Goal: Download file/media

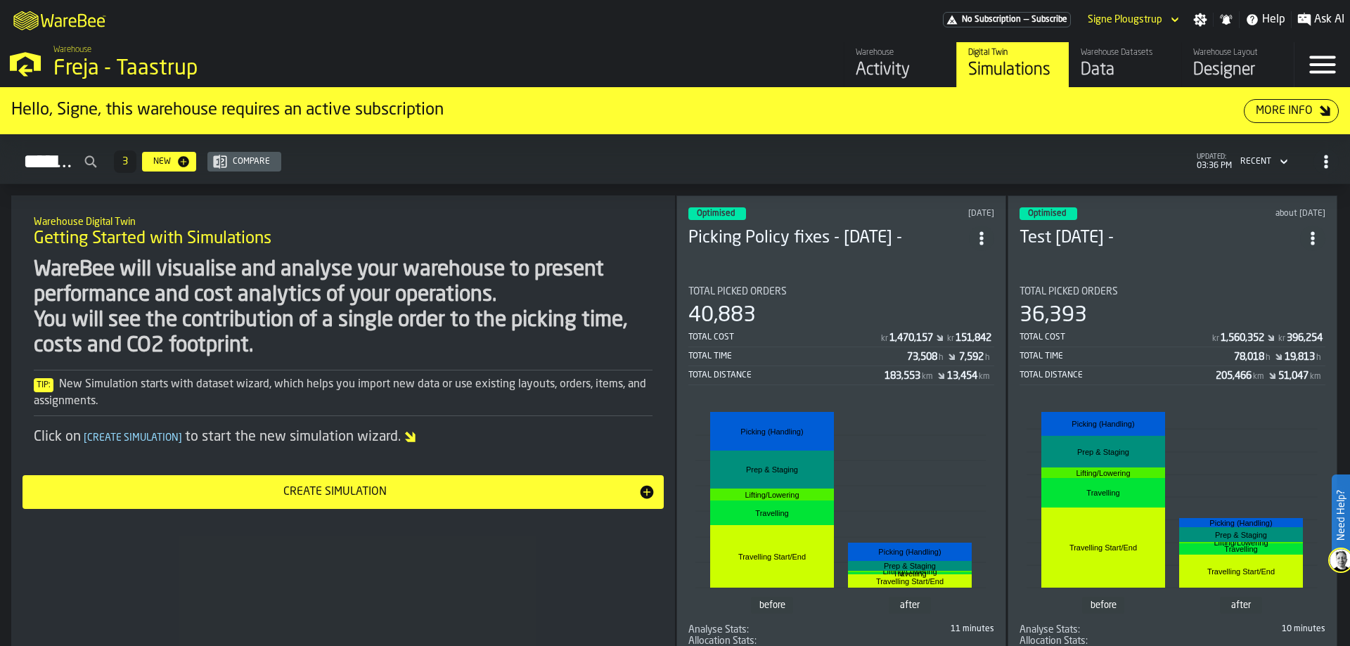
click at [1123, 80] on div "Data" at bounding box center [1125, 70] width 89 height 23
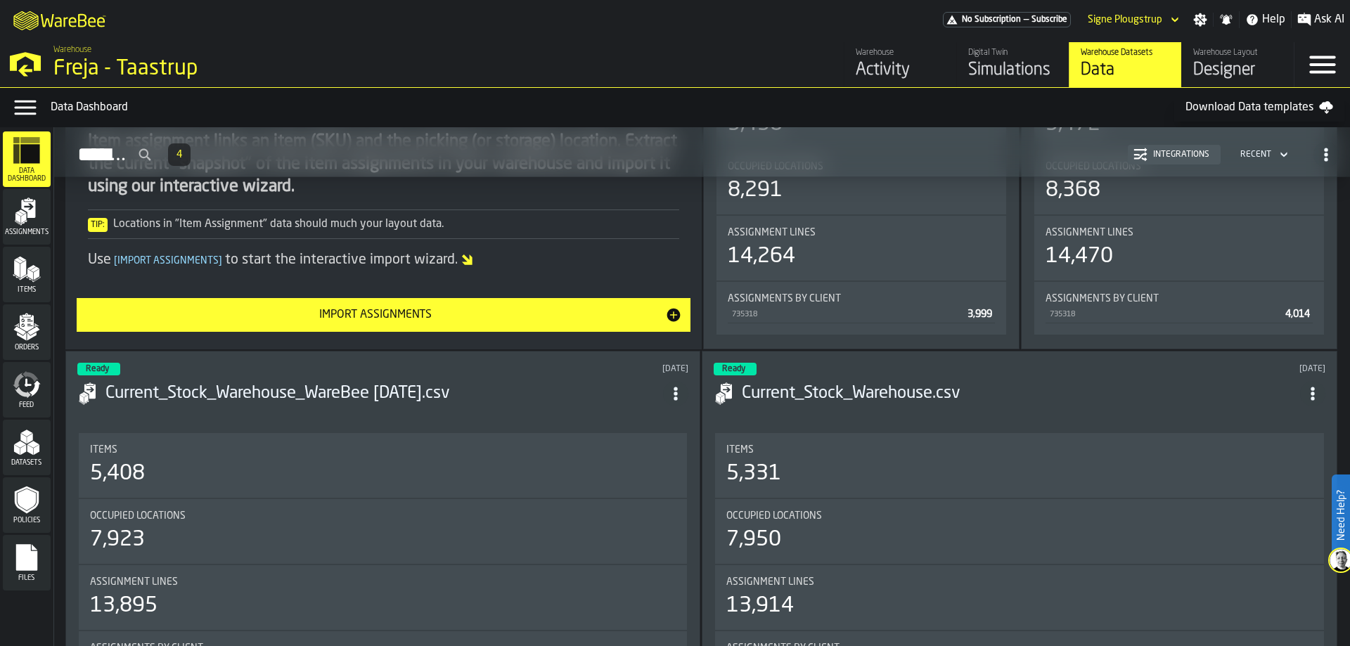
scroll to position [633, 0]
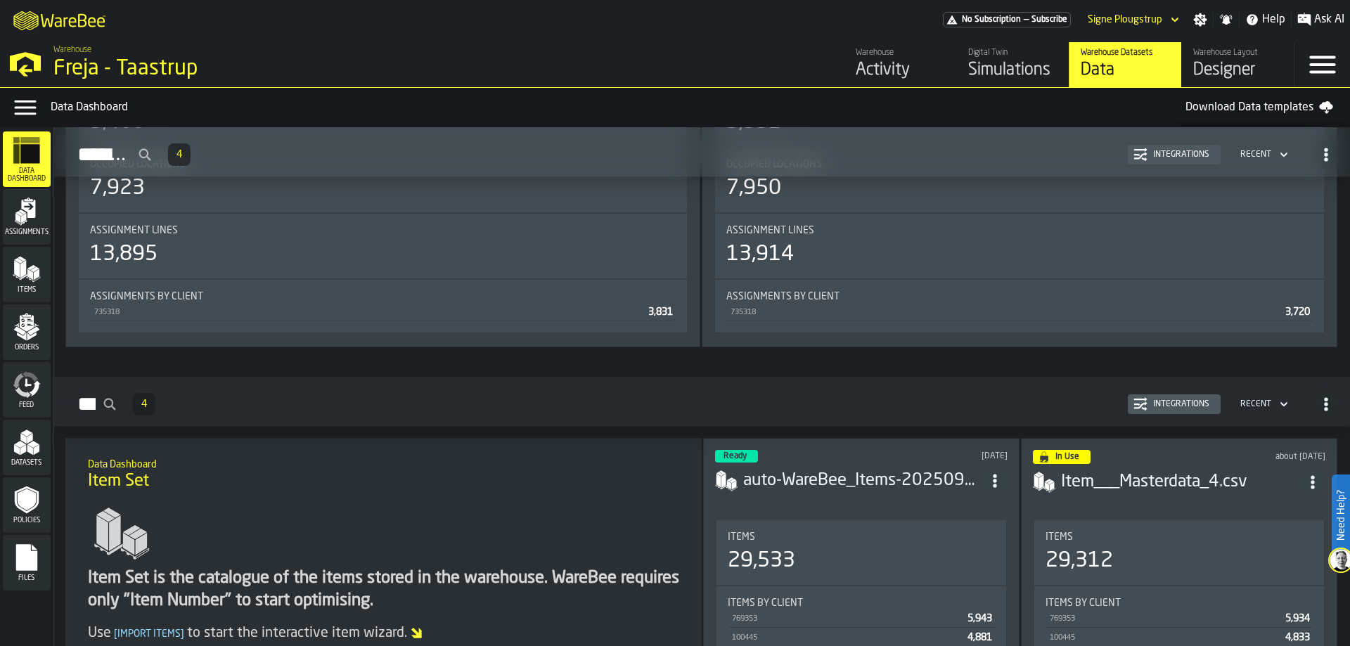
click at [30, 229] on div "Assignments" at bounding box center [27, 217] width 48 height 39
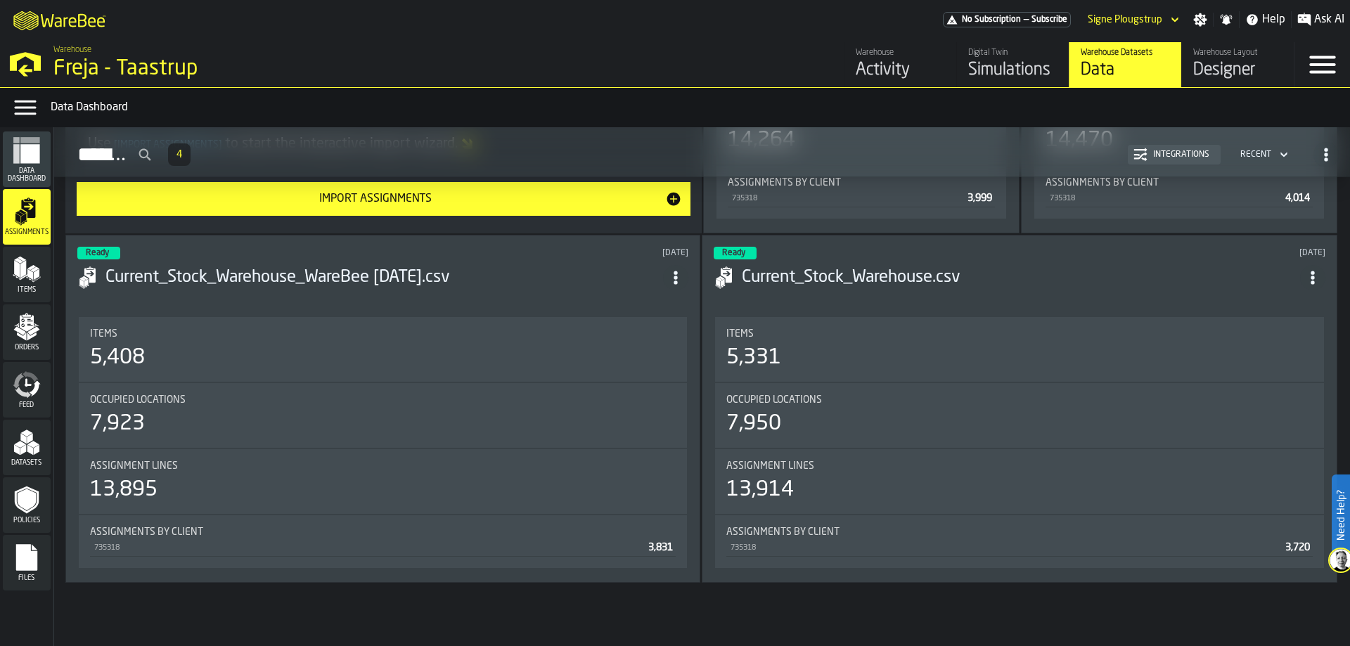
scroll to position [398, 0]
click at [39, 299] on div "Items" at bounding box center [27, 275] width 48 height 56
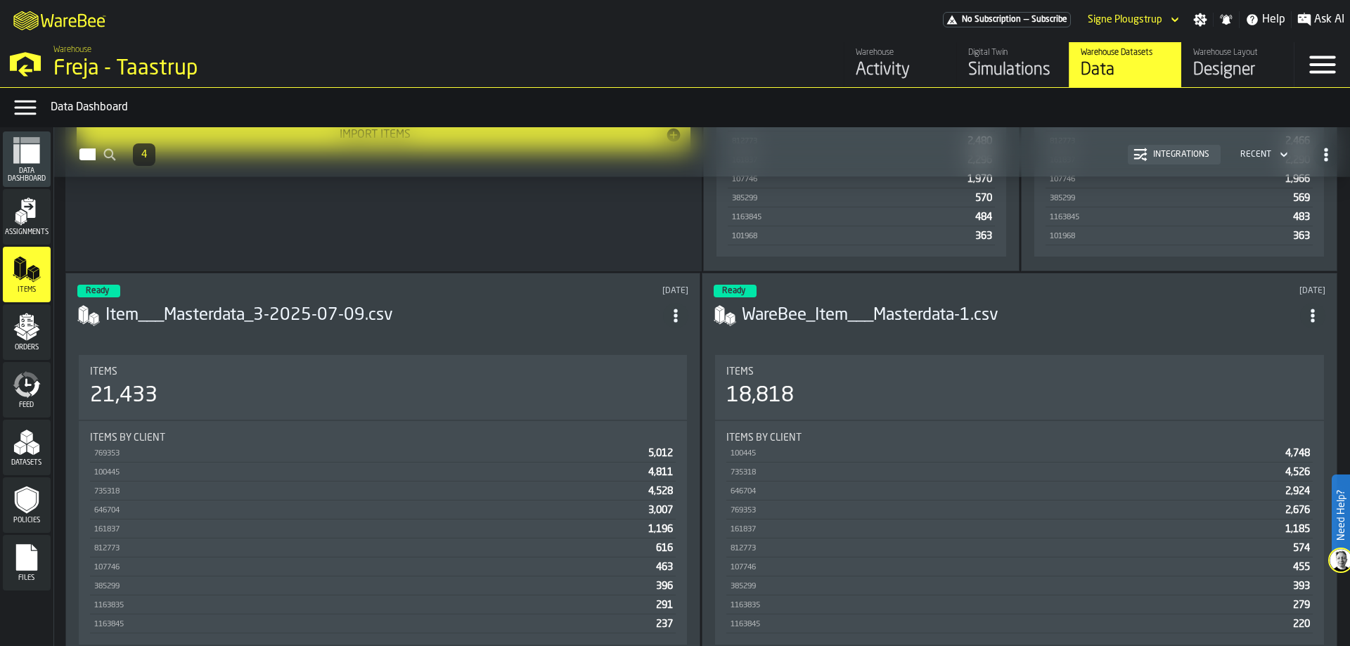
click at [33, 340] on icon "menu Orders" at bounding box center [27, 327] width 28 height 28
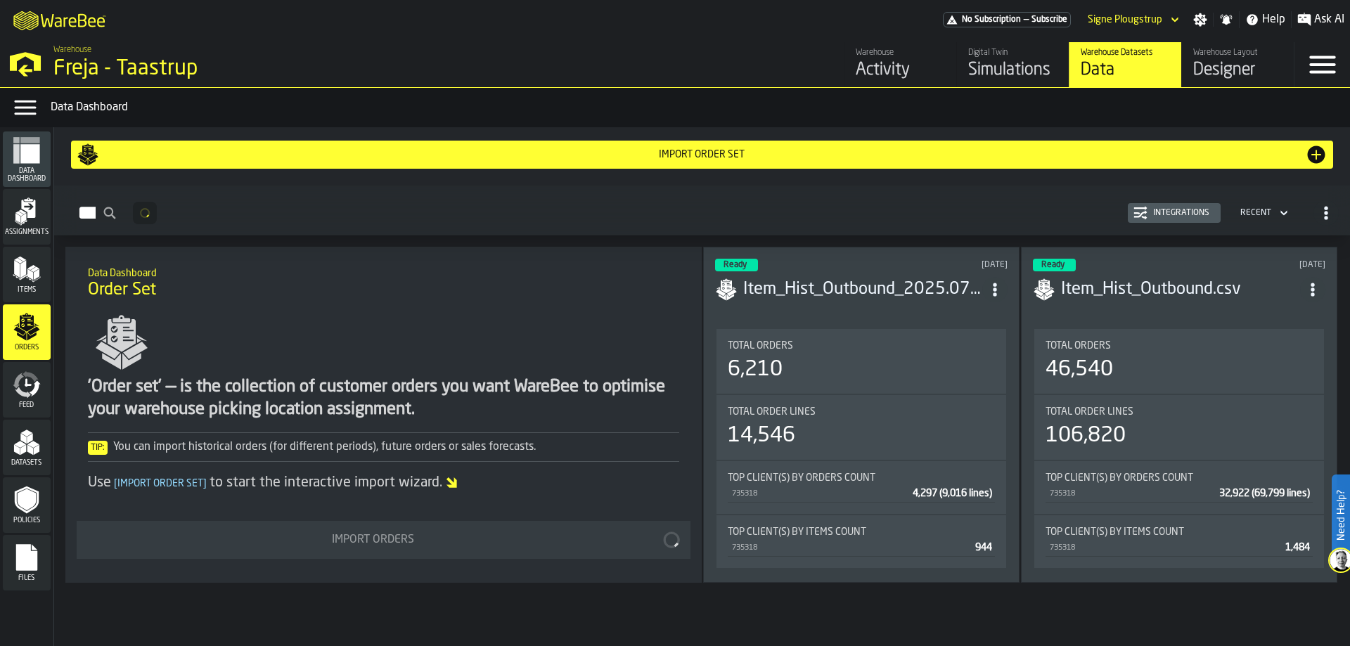
scroll to position [4, 0]
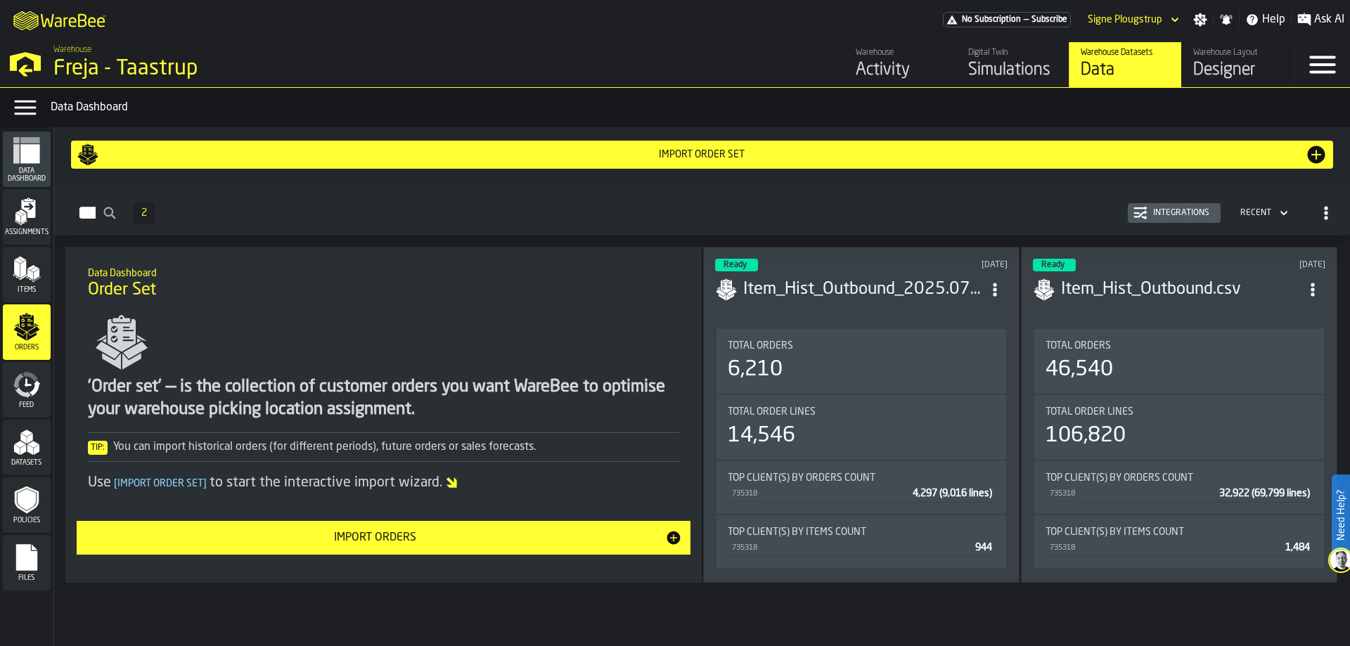
click at [37, 395] on icon "menu Feed" at bounding box center [27, 385] width 28 height 28
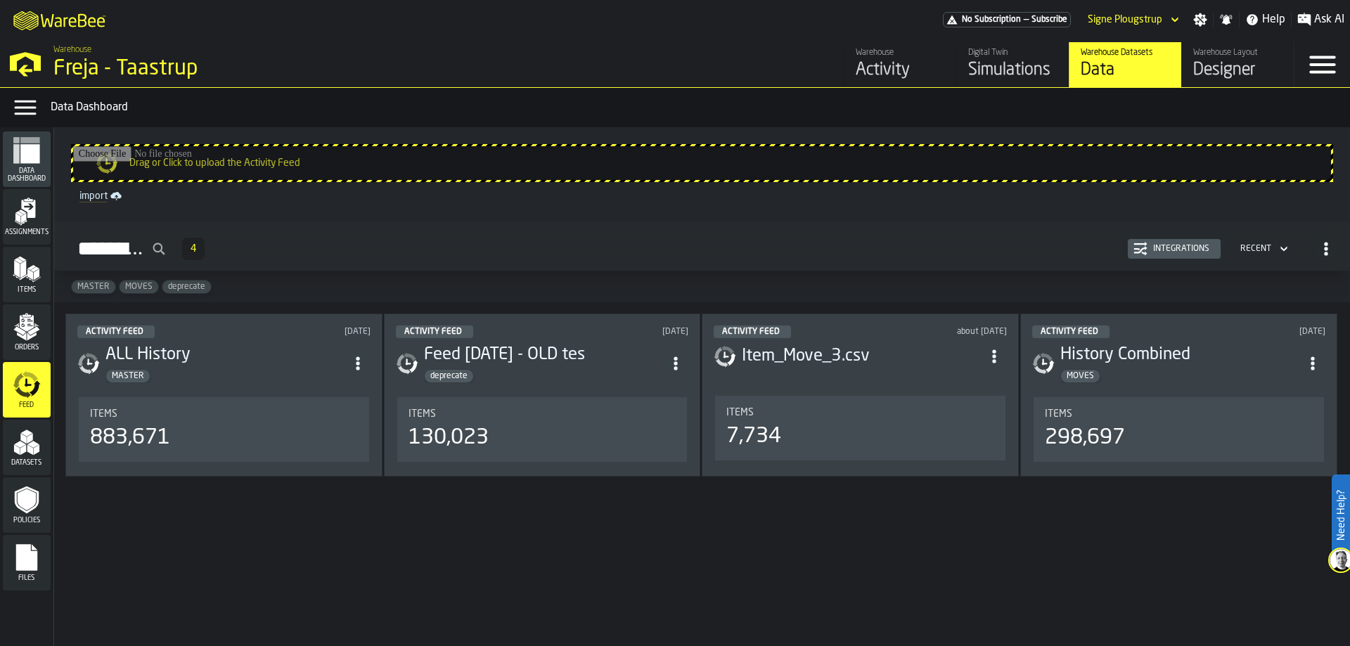
click at [34, 278] on polygon "menu Items" at bounding box center [37, 274] width 6 height 11
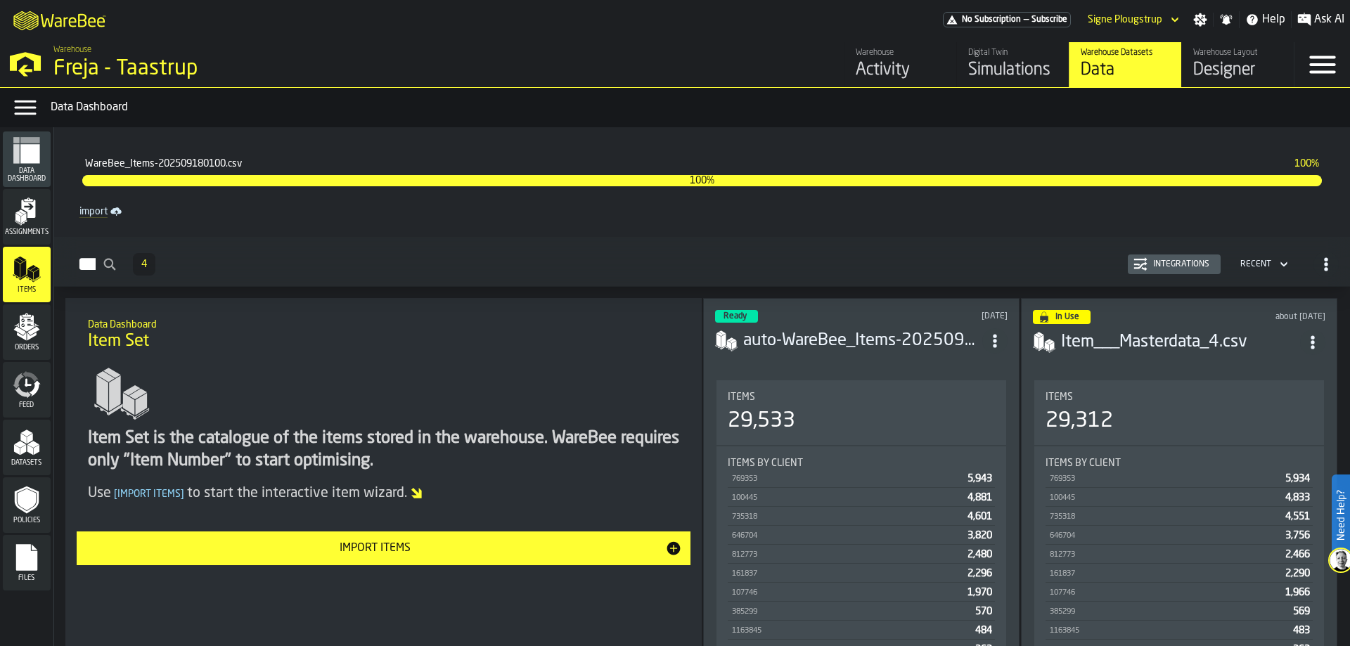
click at [20, 457] on div "Datasets" at bounding box center [27, 447] width 48 height 39
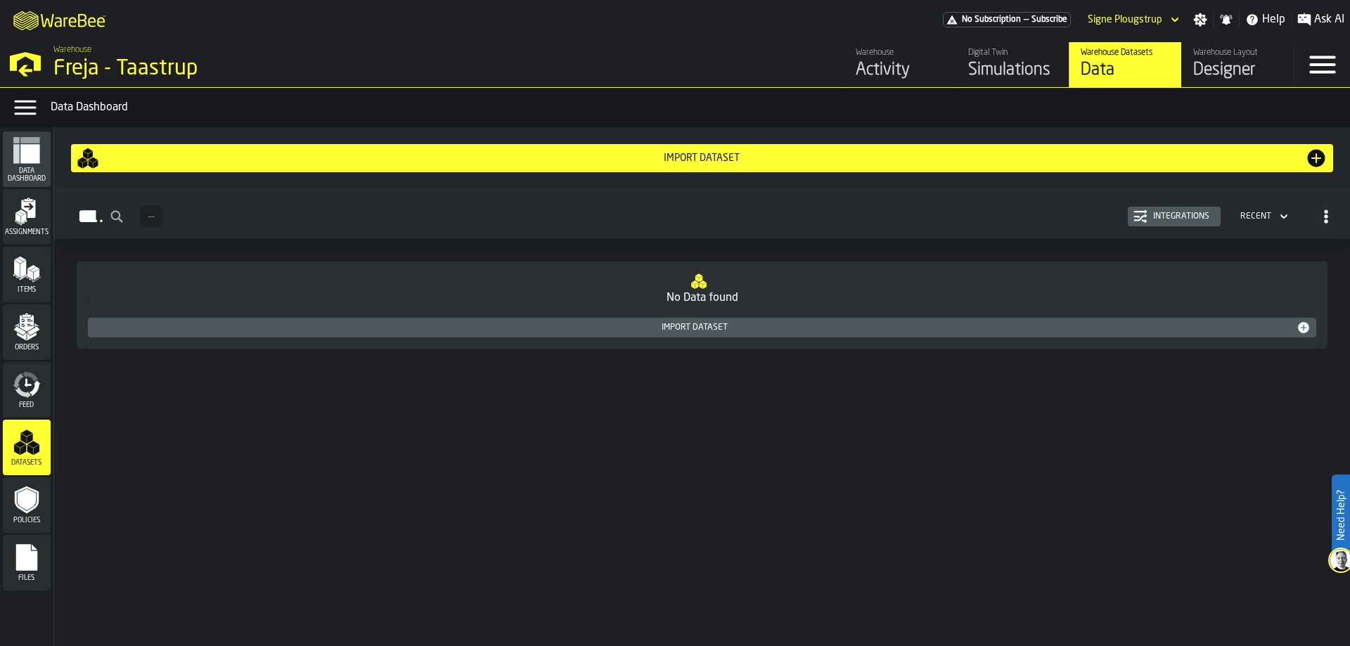
click at [20, 509] on icon "menu Policies" at bounding box center [27, 500] width 24 height 27
click at [25, 349] on span "Orders" at bounding box center [27, 348] width 48 height 8
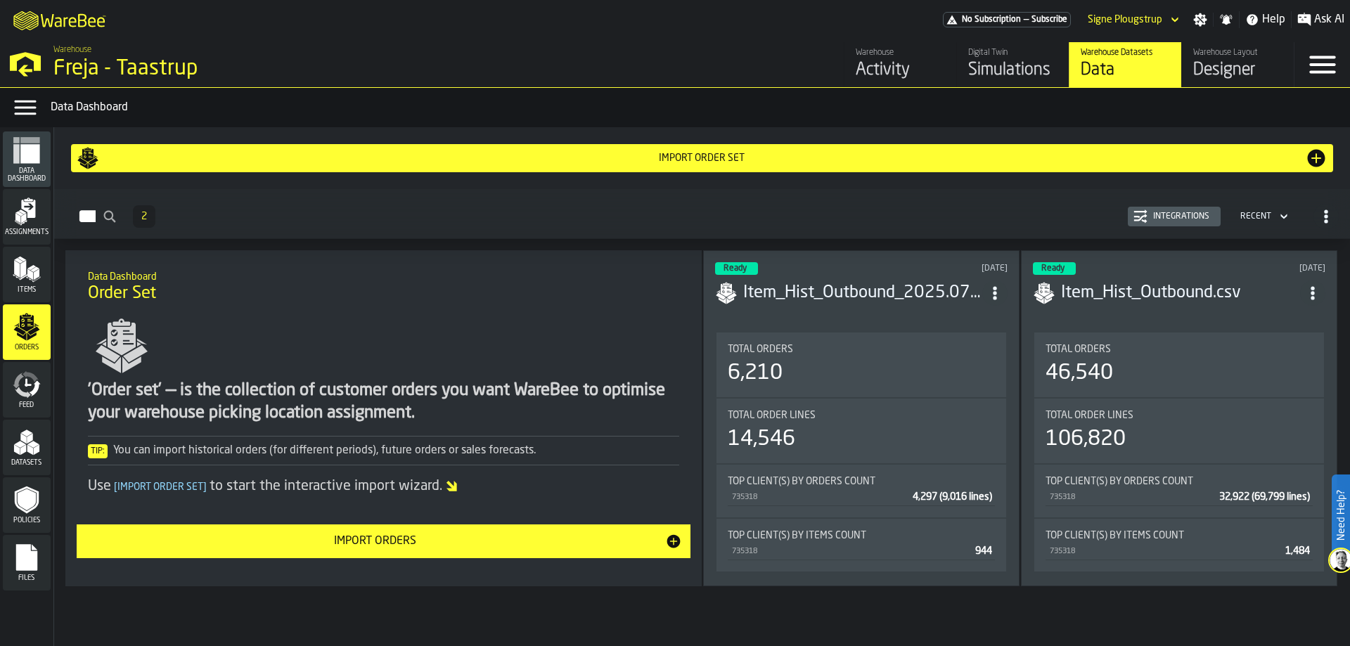
click at [29, 229] on div "Assignments" at bounding box center [27, 217] width 48 height 39
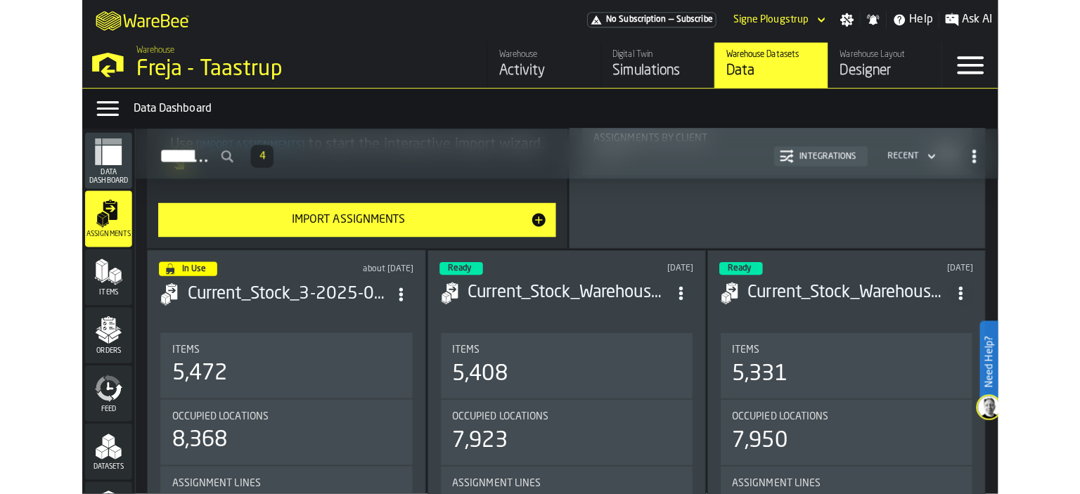
scroll to position [421, 0]
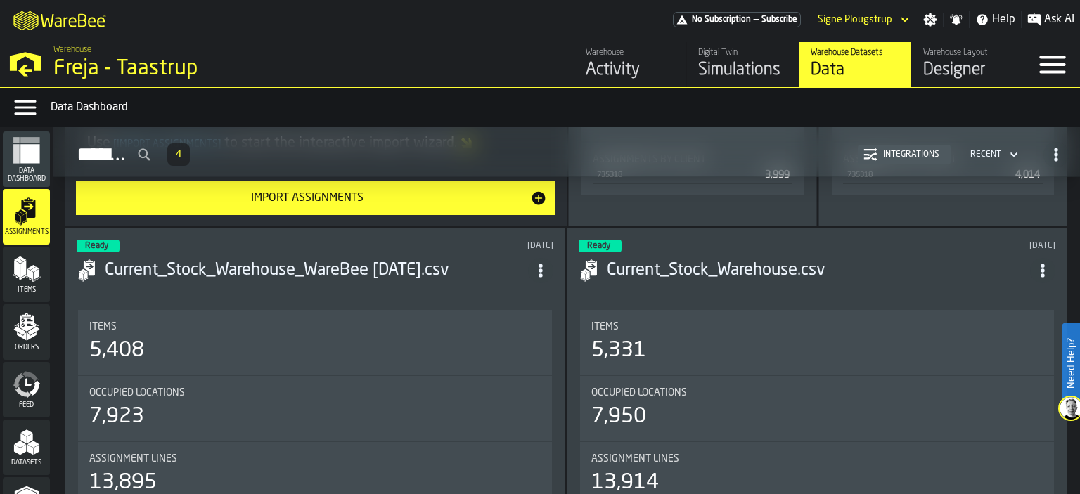
click at [616, 66] on div "Activity" at bounding box center [630, 70] width 89 height 23
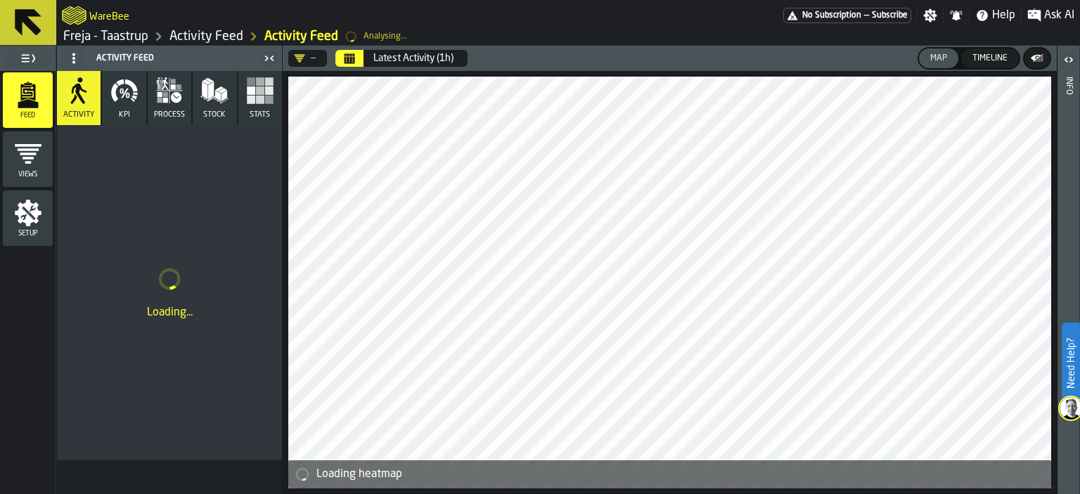
click at [344, 58] on icon "Calendar" at bounding box center [349, 58] width 11 height 11
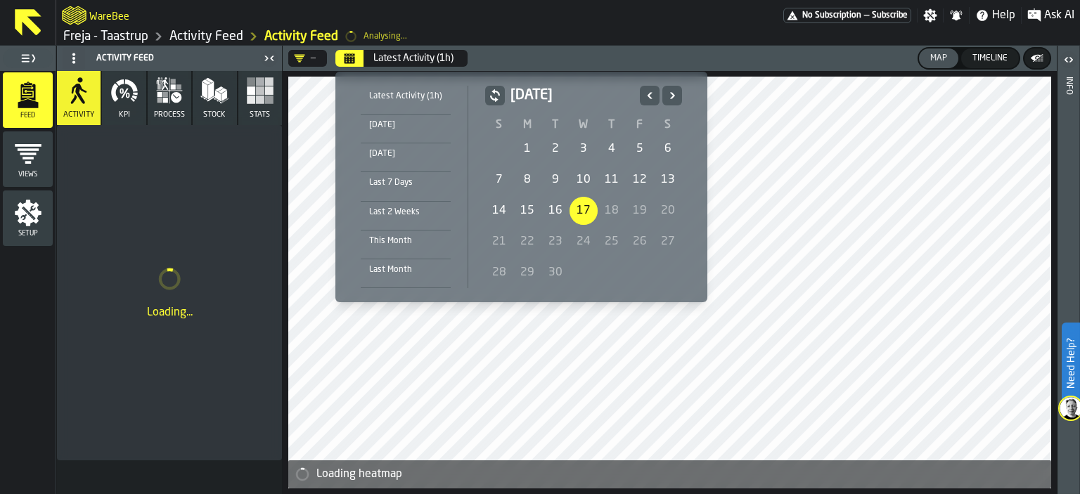
click at [650, 87] on icon "Previous" at bounding box center [650, 95] width 14 height 17
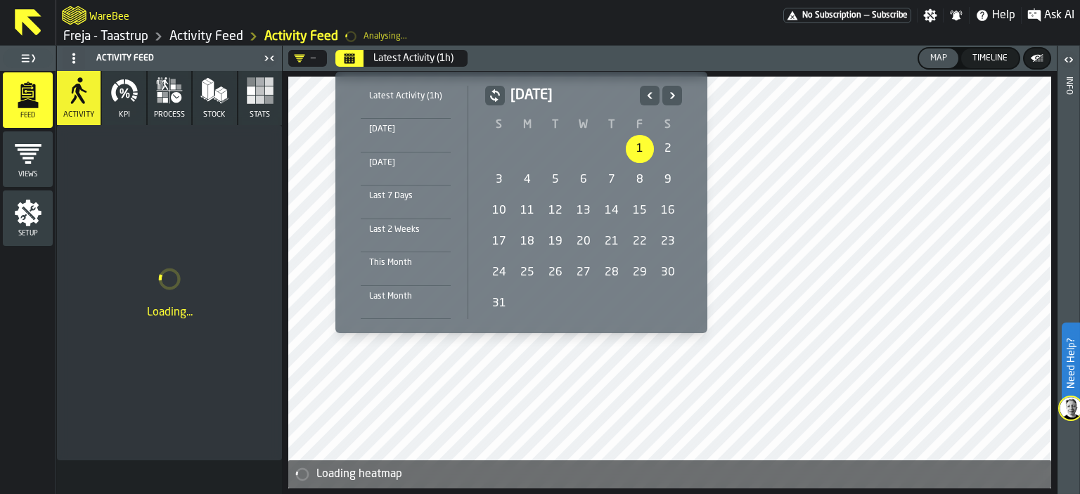
click at [636, 150] on div "1" at bounding box center [640, 149] width 28 height 28
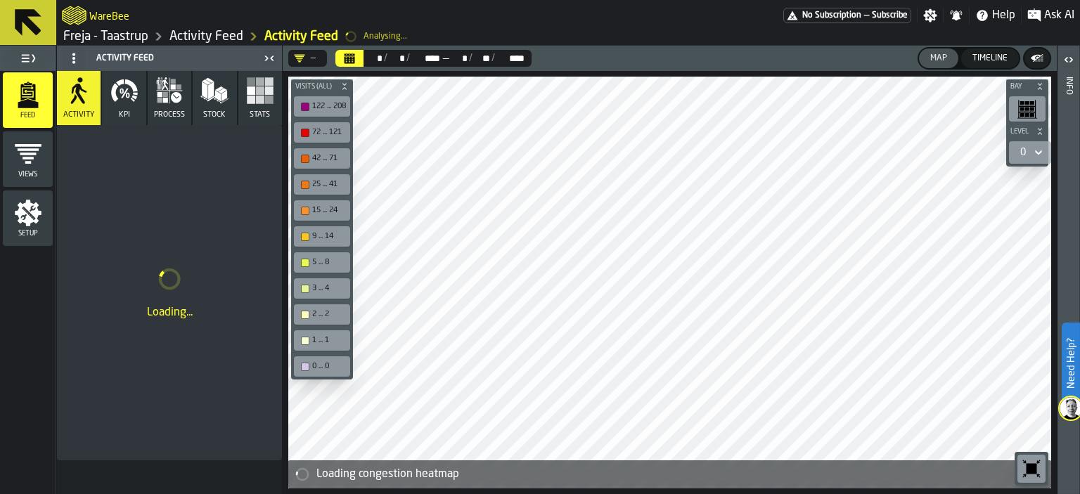
click at [124, 103] on icon "button" at bounding box center [124, 91] width 28 height 28
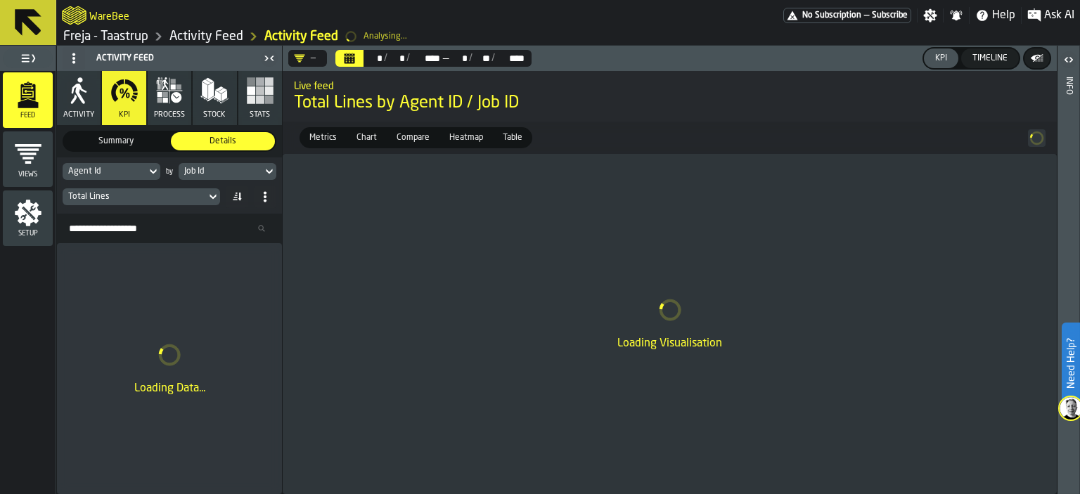
click at [260, 177] on div "Agent Id by Job Id Total Lines" at bounding box center [169, 186] width 225 height 56
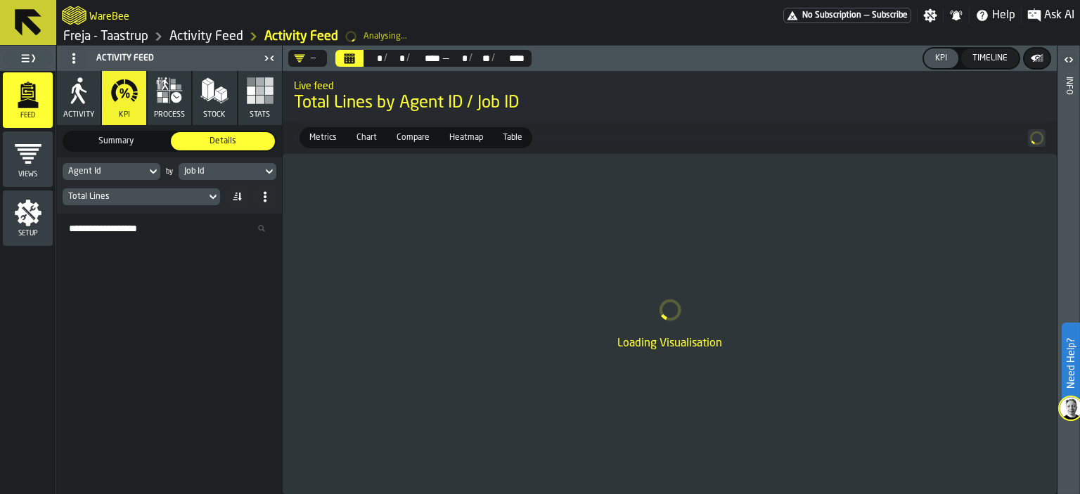
click at [146, 166] on icon at bounding box center [153, 171] width 14 height 17
click at [153, 170] on icon at bounding box center [153, 171] width 14 height 17
click at [150, 170] on icon at bounding box center [153, 171] width 6 height 5
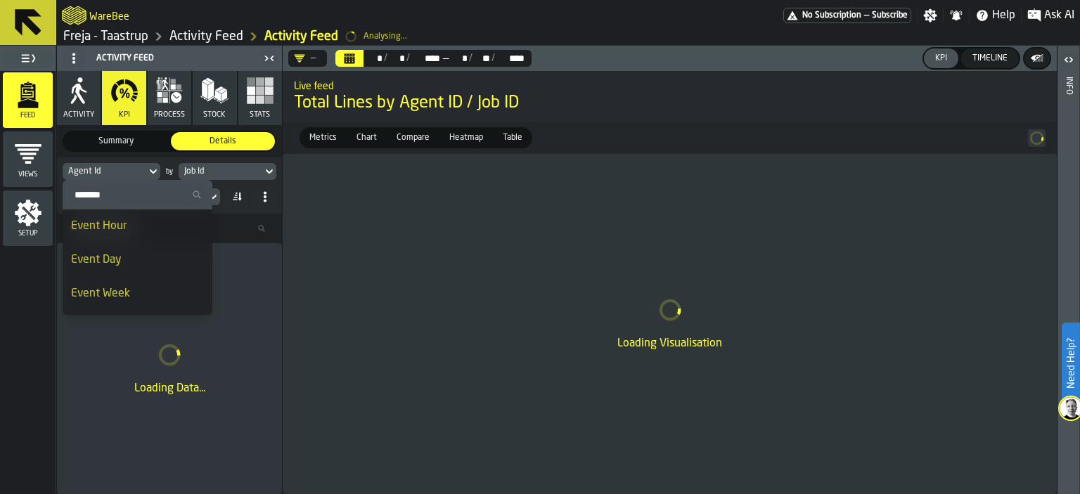
click at [120, 183] on label "Search" at bounding box center [138, 195] width 150 height 30
click at [120, 186] on input "Search" at bounding box center [137, 195] width 139 height 18
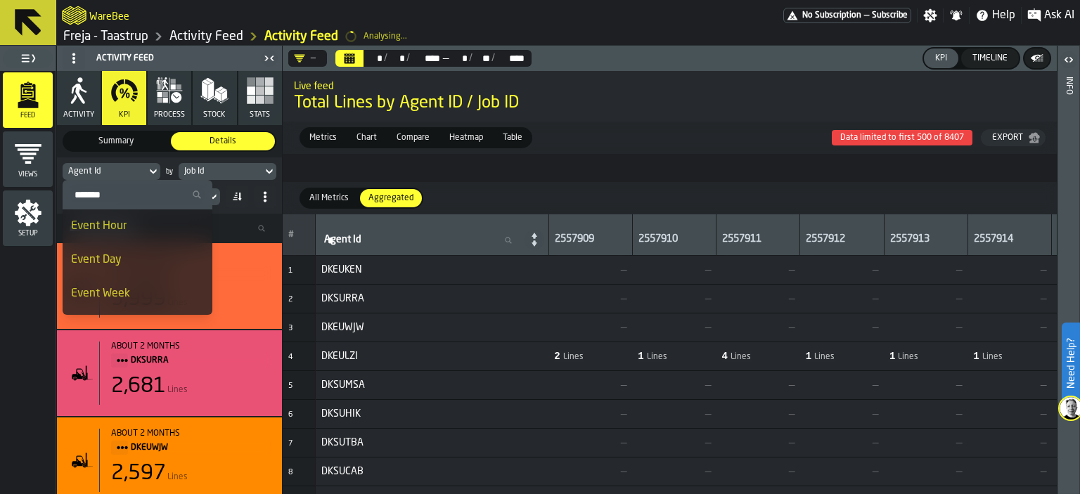
click at [121, 192] on input "Search" at bounding box center [137, 195] width 139 height 18
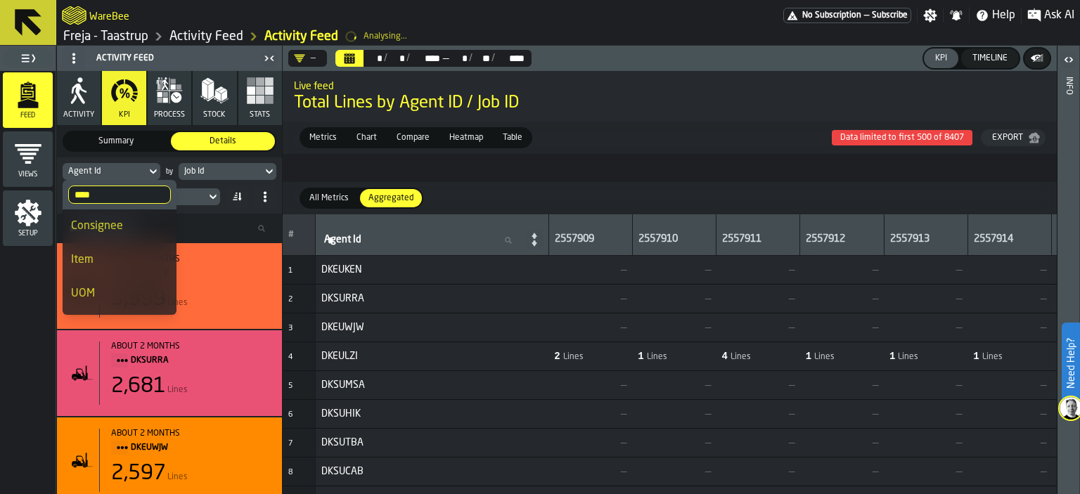
type input "****"
click at [89, 267] on div "Item" at bounding box center [119, 260] width 97 height 17
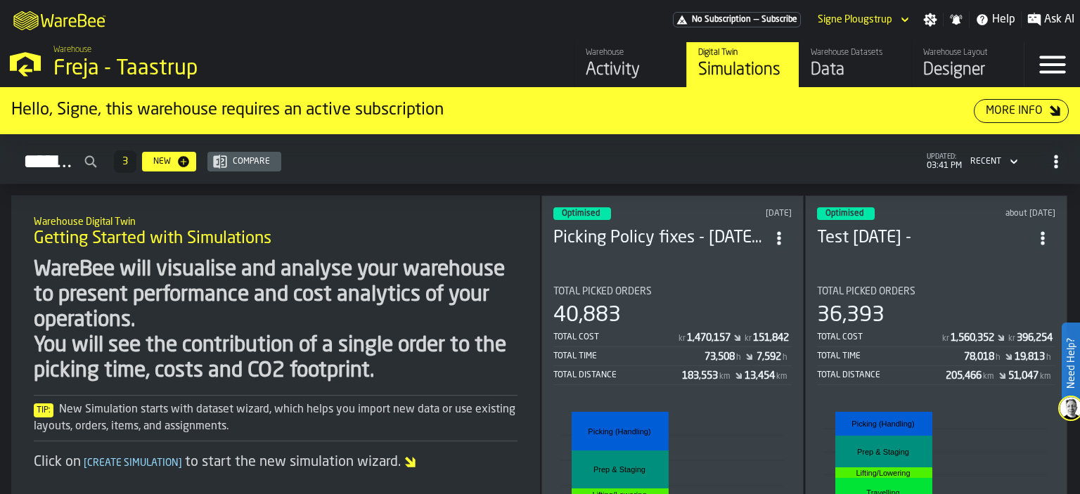
click at [621, 64] on div "Activity" at bounding box center [630, 70] width 89 height 23
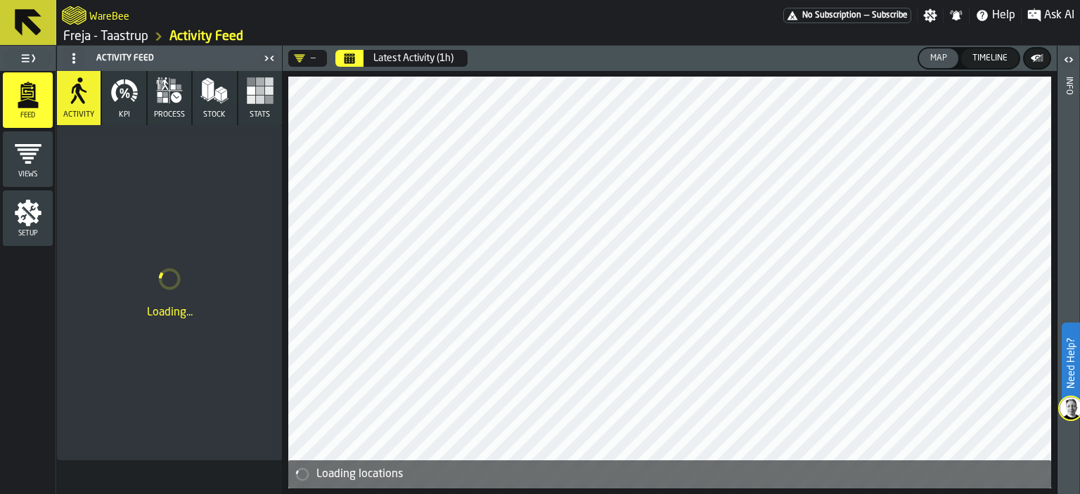
click at [127, 98] on icon "button" at bounding box center [128, 96] width 4 height 6
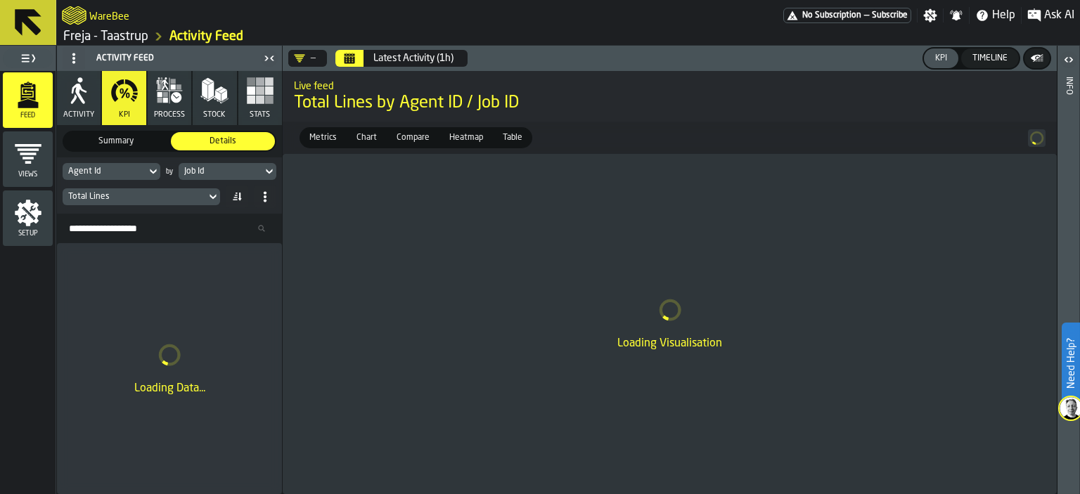
click at [306, 56] on div "—" at bounding box center [305, 58] width 22 height 11
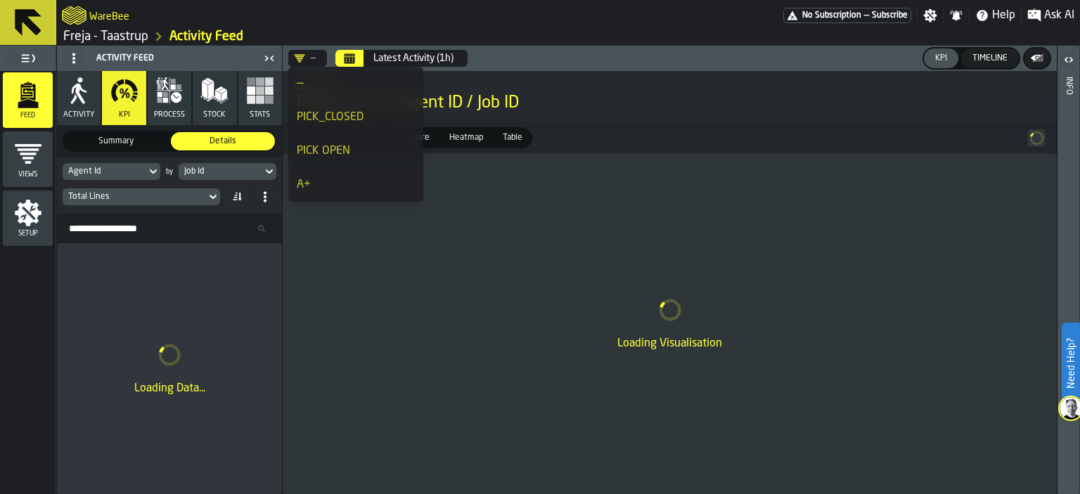
click at [312, 126] on li "PICK_CLOSED" at bounding box center [355, 118] width 135 height 34
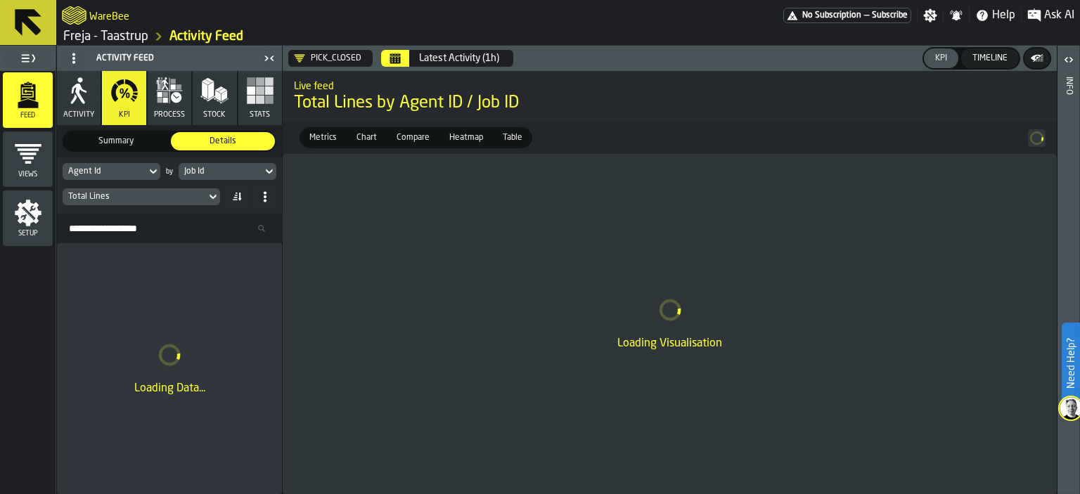
click at [149, 168] on icon at bounding box center [153, 171] width 14 height 17
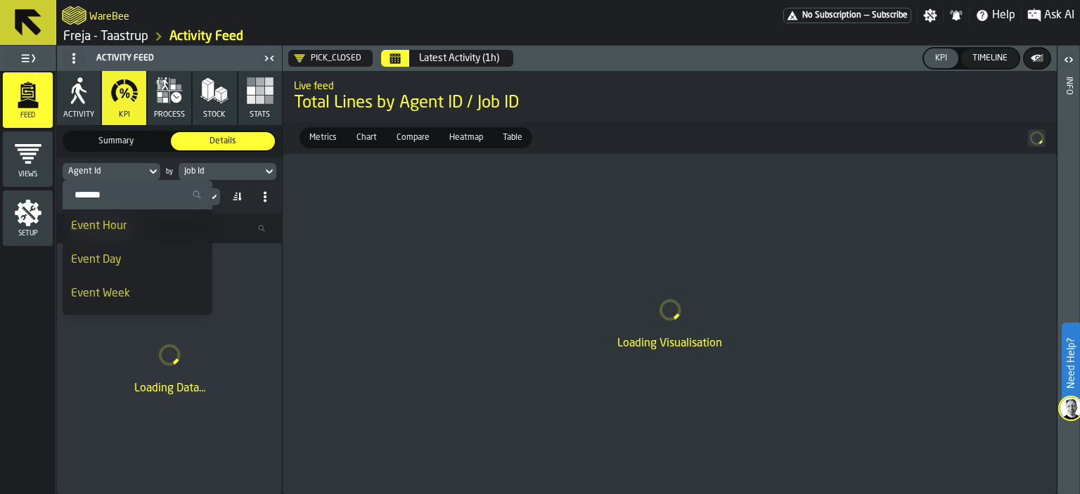
click at [137, 196] on input "Search" at bounding box center [137, 195] width 139 height 18
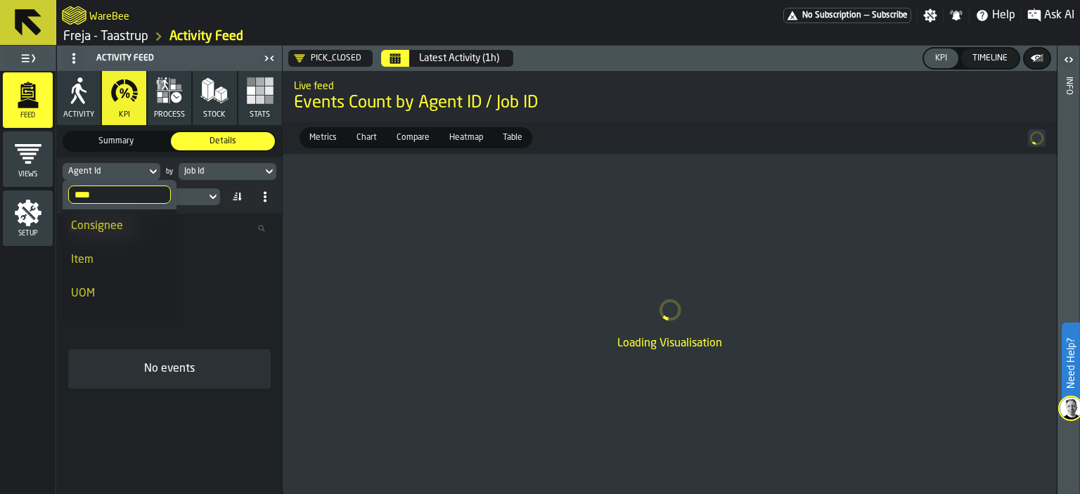
type input "****"
click at [105, 260] on div "Item" at bounding box center [119, 260] width 97 height 17
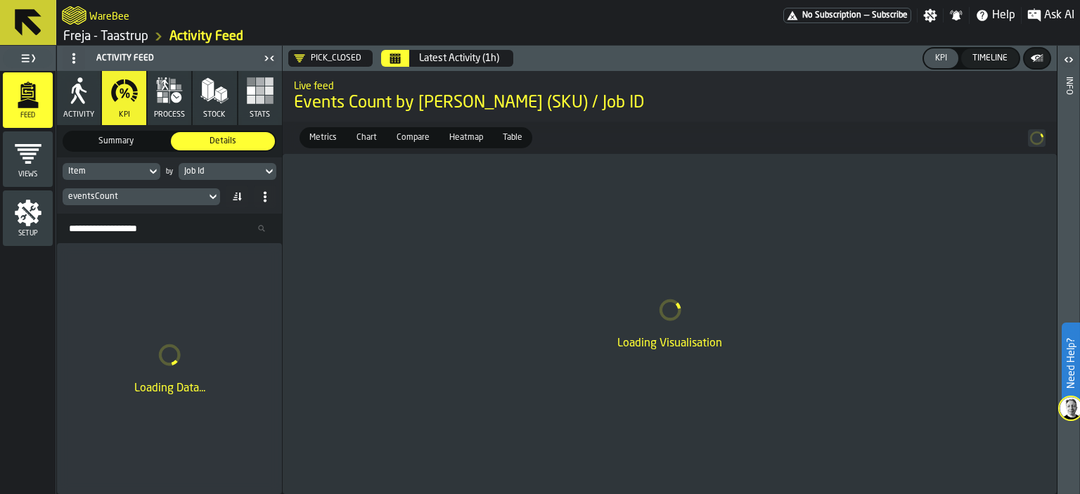
click at [269, 169] on icon at bounding box center [269, 171] width 14 height 17
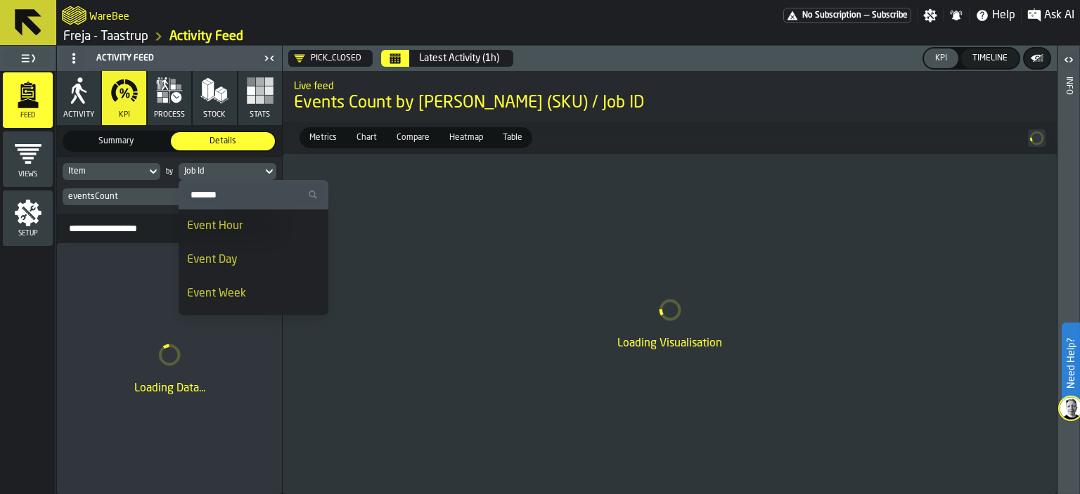
click at [225, 193] on input "Search" at bounding box center [253, 195] width 139 height 18
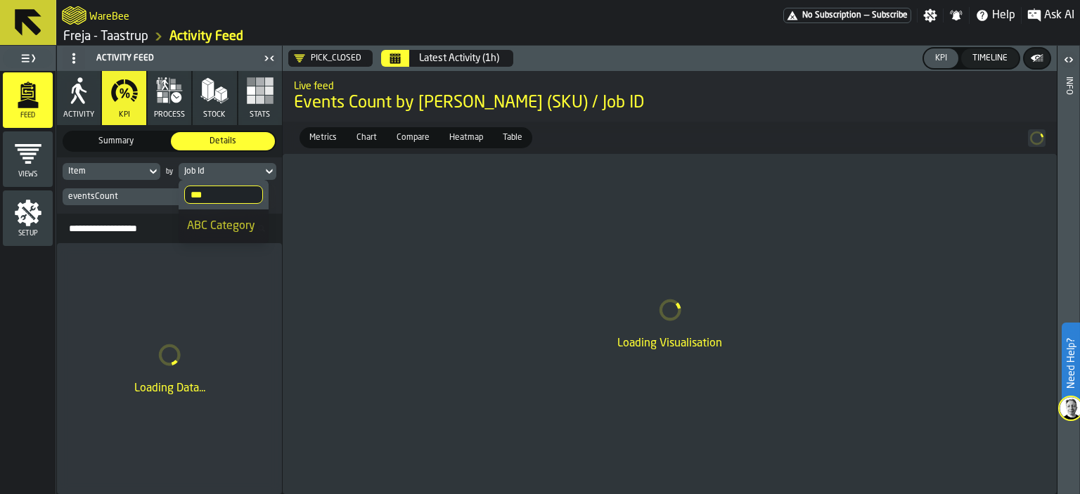
type input "***"
click at [229, 228] on div "ABC Category" at bounding box center [223, 226] width 73 height 17
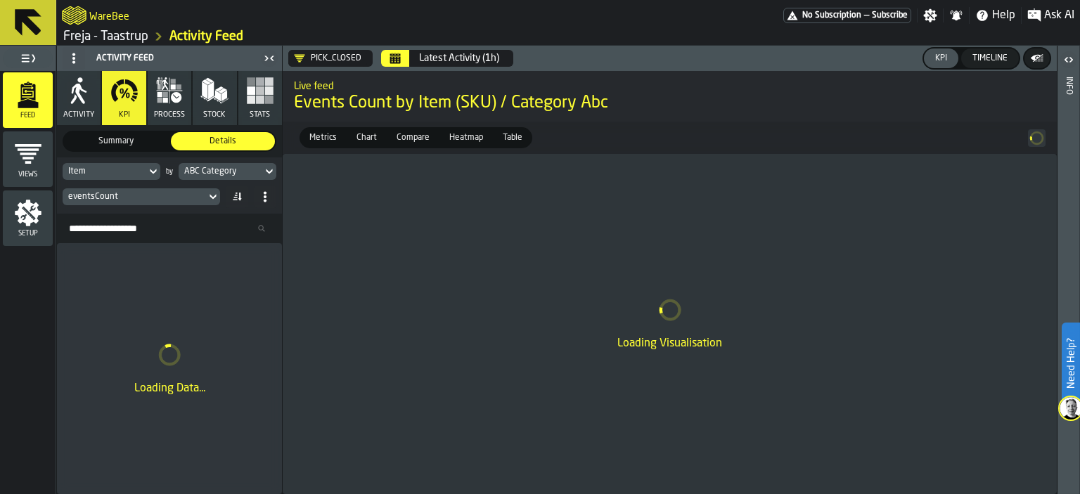
click at [205, 201] on div "eventsCount" at bounding box center [134, 196] width 143 height 15
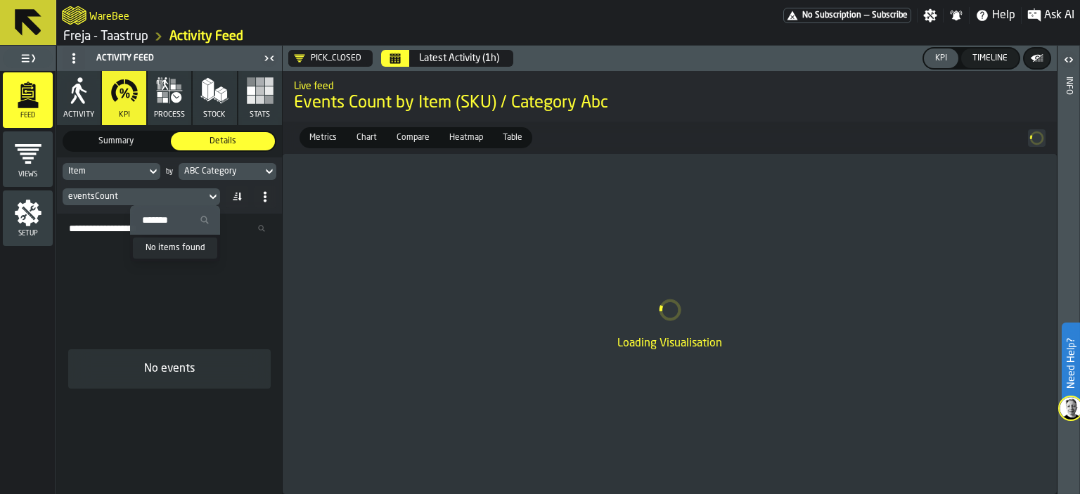
click at [215, 199] on icon at bounding box center [213, 196] width 14 height 17
click at [212, 198] on icon at bounding box center [213, 197] width 6 height 5
click at [179, 220] on input "Search" at bounding box center [175, 220] width 79 height 18
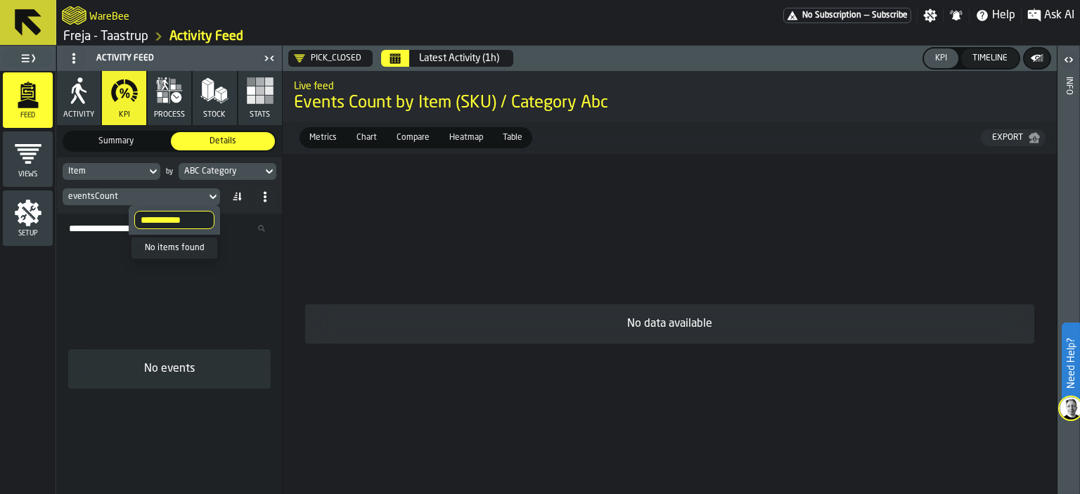
type input "**********"
click at [396, 63] on icon "Calendar" at bounding box center [395, 59] width 11 height 7
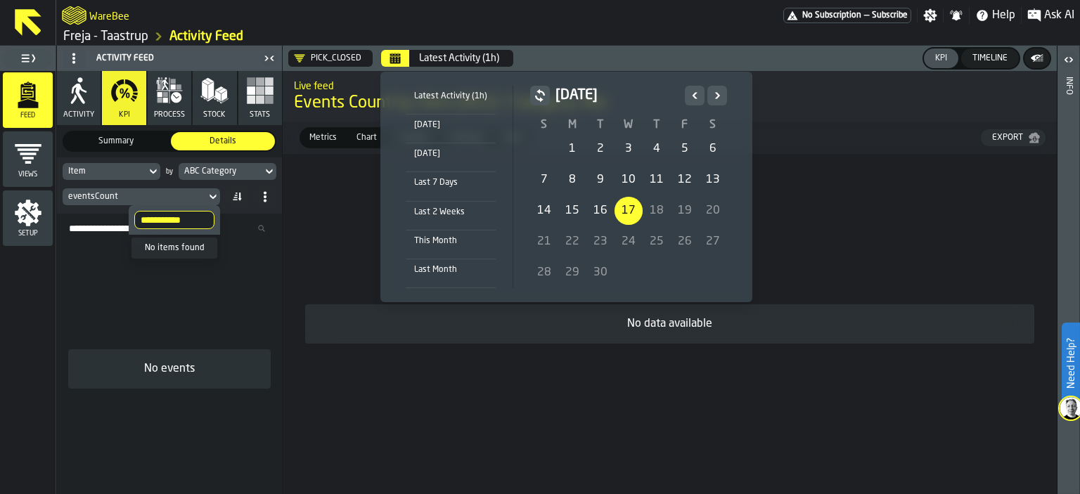
click at [688, 94] on icon "Previous" at bounding box center [695, 95] width 14 height 17
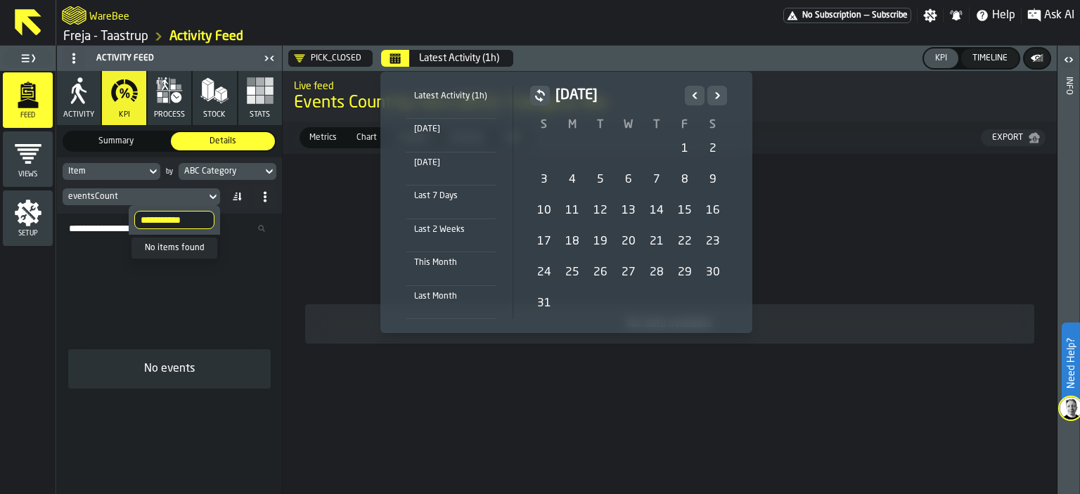
drag, startPoint x: 685, startPoint y: 145, endPoint x: 674, endPoint y: 158, distance: 17.0
click at [686, 145] on div "1" at bounding box center [685, 149] width 28 height 28
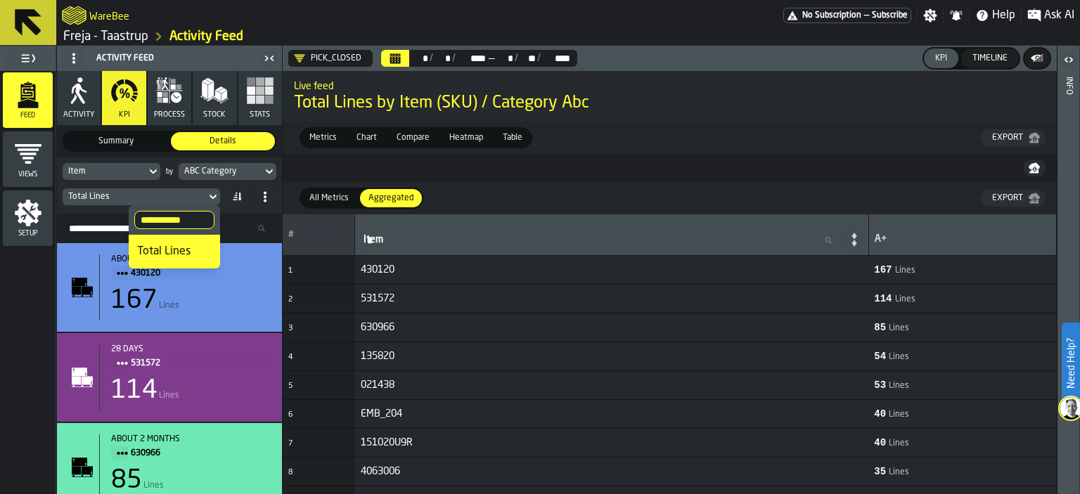
click at [182, 257] on div "Total Lines" at bounding box center [174, 251] width 75 height 17
click at [248, 101] on rect "button" at bounding box center [251, 100] width 8 height 8
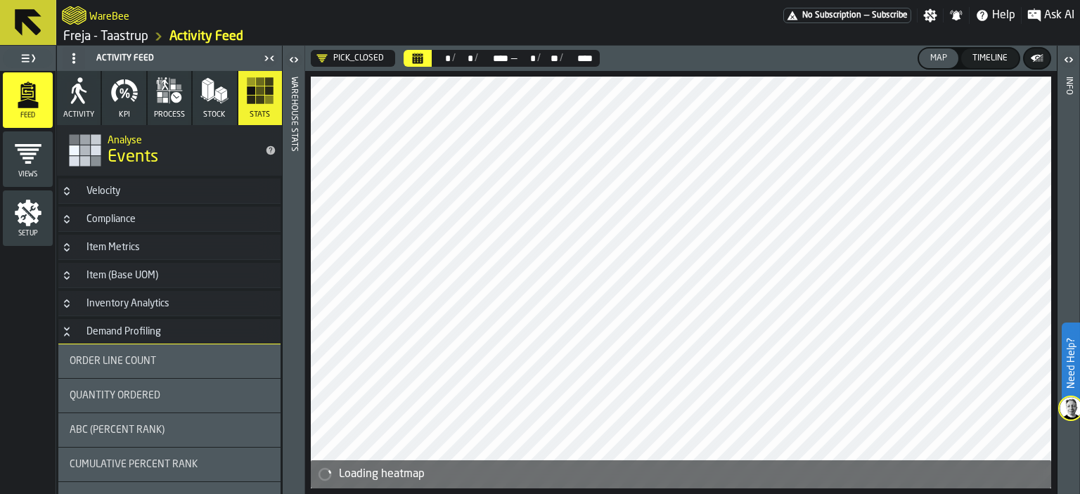
click at [116, 193] on div "Velocity" at bounding box center [103, 191] width 51 height 11
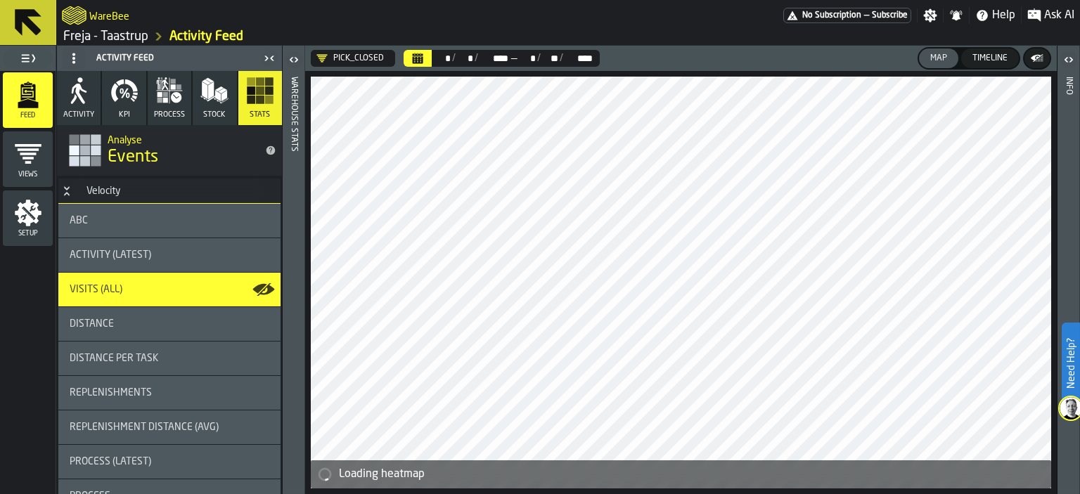
click at [115, 219] on div "ABC" at bounding box center [170, 220] width 200 height 11
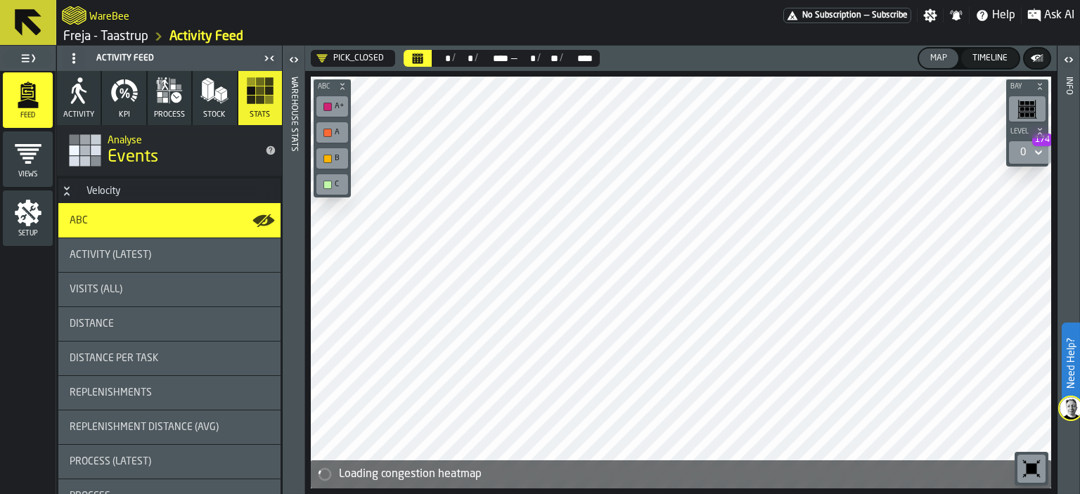
click at [1036, 56] on icon "button-" at bounding box center [1037, 58] width 14 height 14
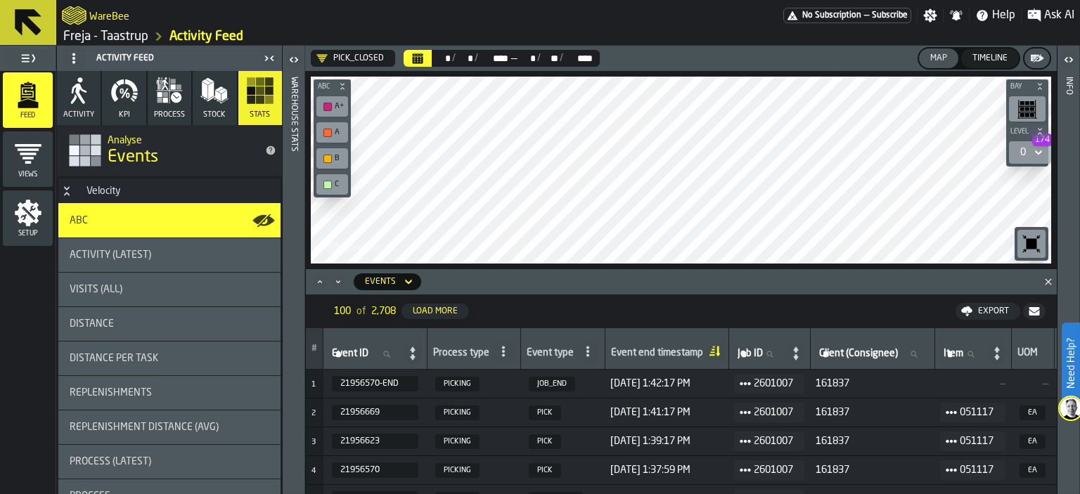
drag, startPoint x: 402, startPoint y: 281, endPoint x: 402, endPoint y: 288, distance: 7.8
click at [402, 283] on icon at bounding box center [409, 282] width 14 height 17
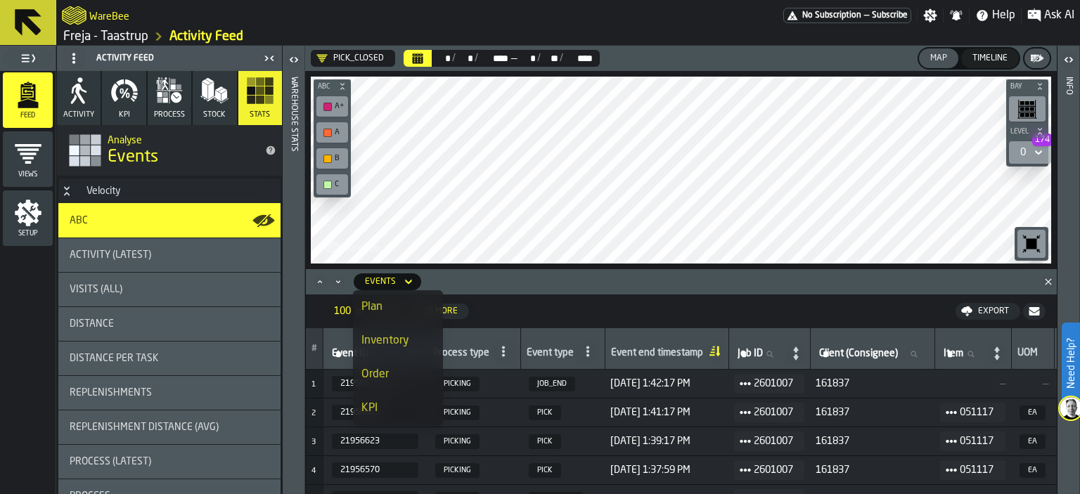
scroll to position [25, 0]
click at [387, 416] on div "Stats" at bounding box center [397, 417] width 73 height 17
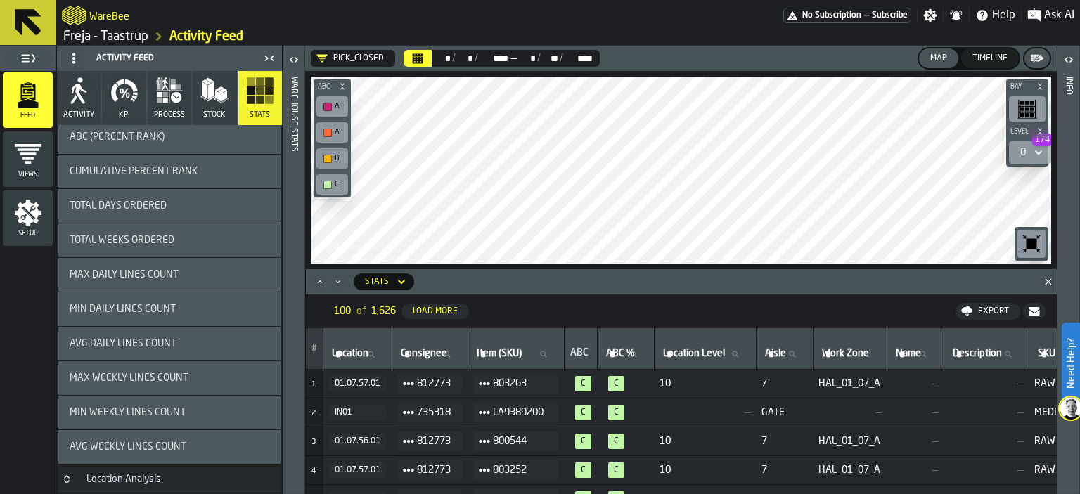
scroll to position [215, 0]
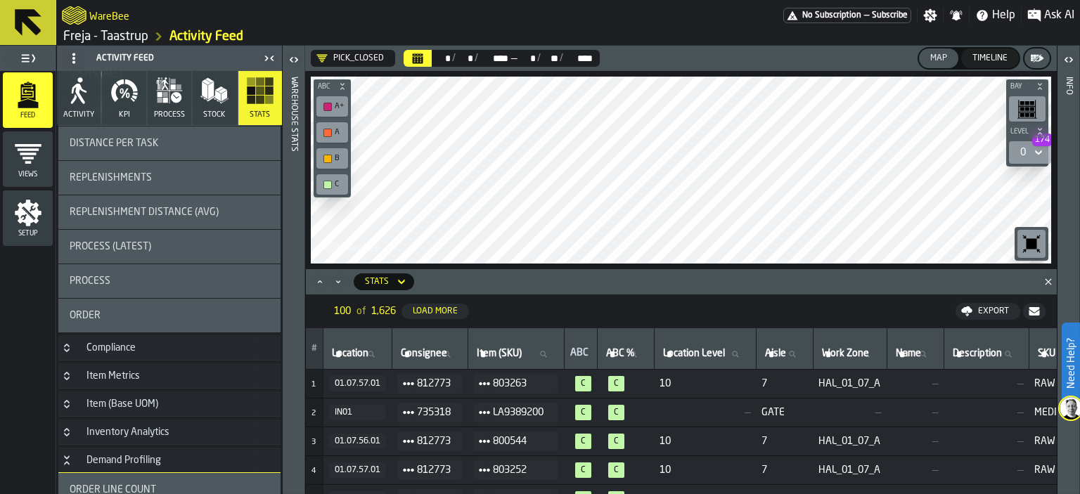
click at [155, 458] on div "Demand Profiling" at bounding box center [123, 460] width 91 height 11
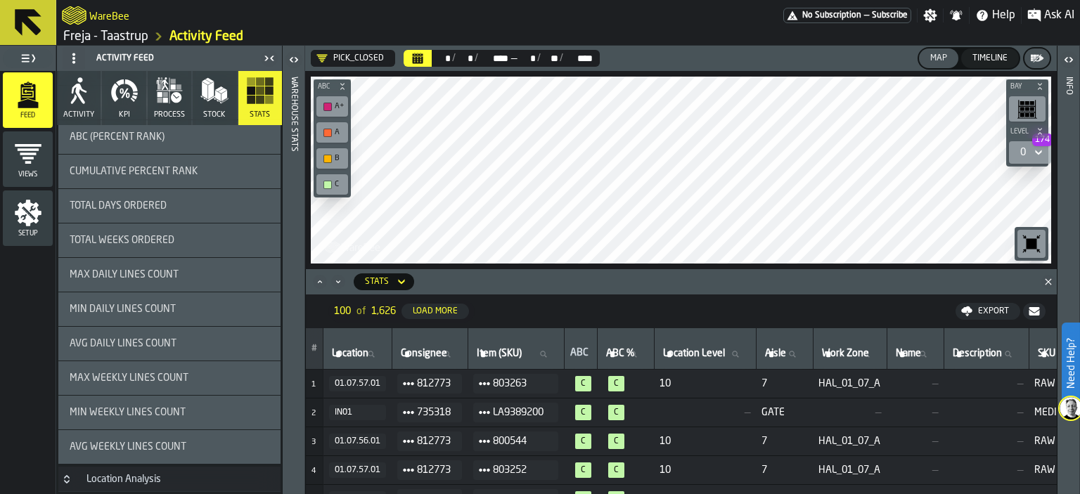
scroll to position [496, 0]
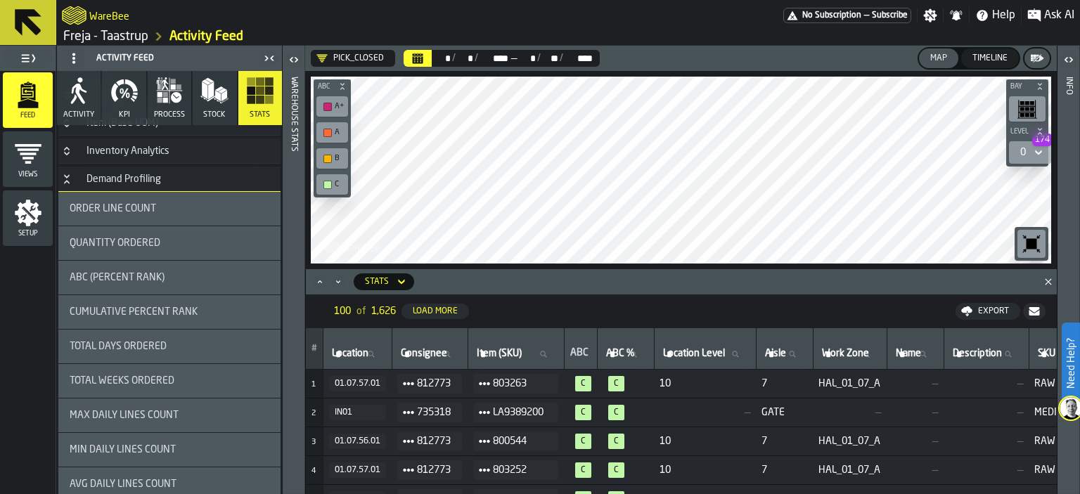
click at [149, 349] on span "Total Days Ordered" at bounding box center [118, 346] width 97 height 11
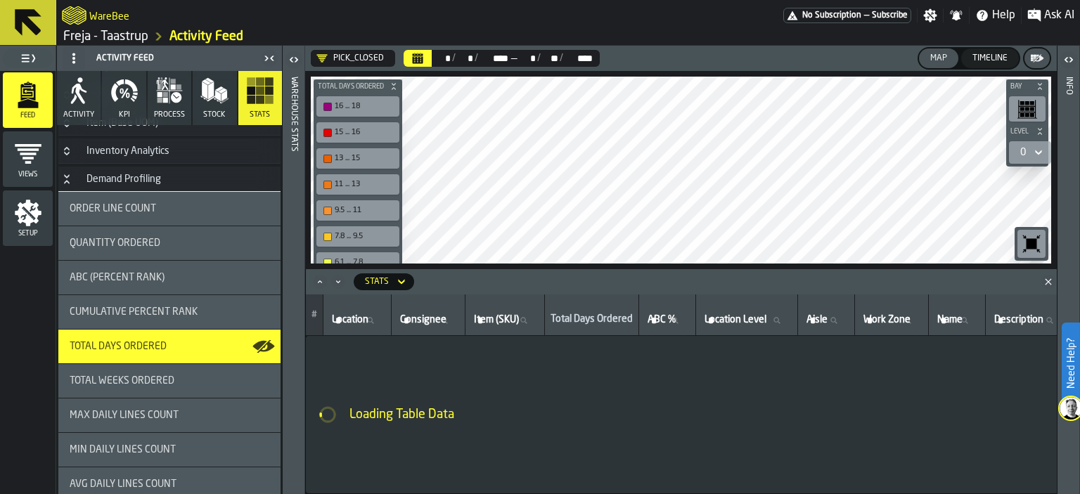
click at [449, 50] on div "PICK_CLOSED ** * / ** * / **** **** — ** * / ** ** / **** **** Map Timeline Bay…" at bounding box center [681, 270] width 752 height 449
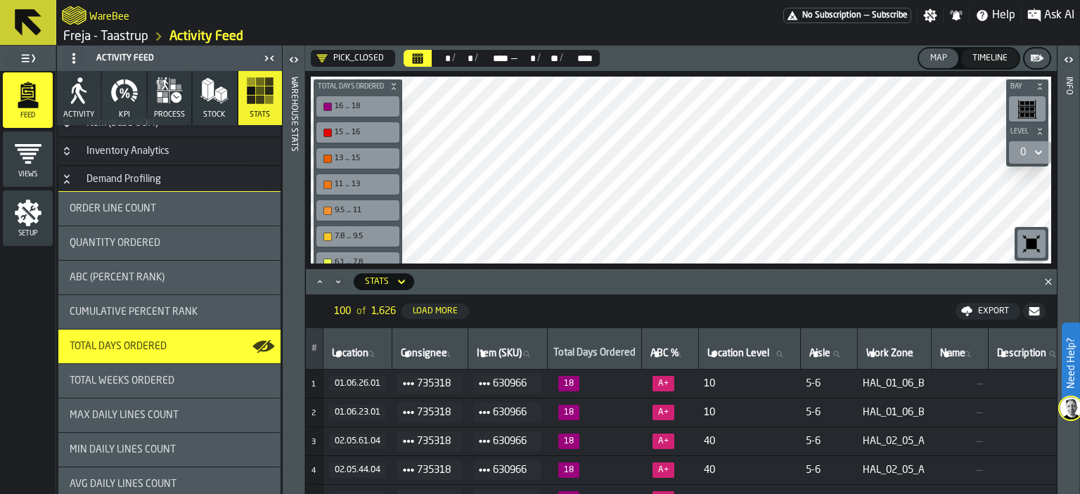
click at [505, 302] on div "PICK_CLOSED ** * / ** * / **** **** — ** * / ** ** / **** **** Map Timeline Bay…" at bounding box center [681, 270] width 752 height 449
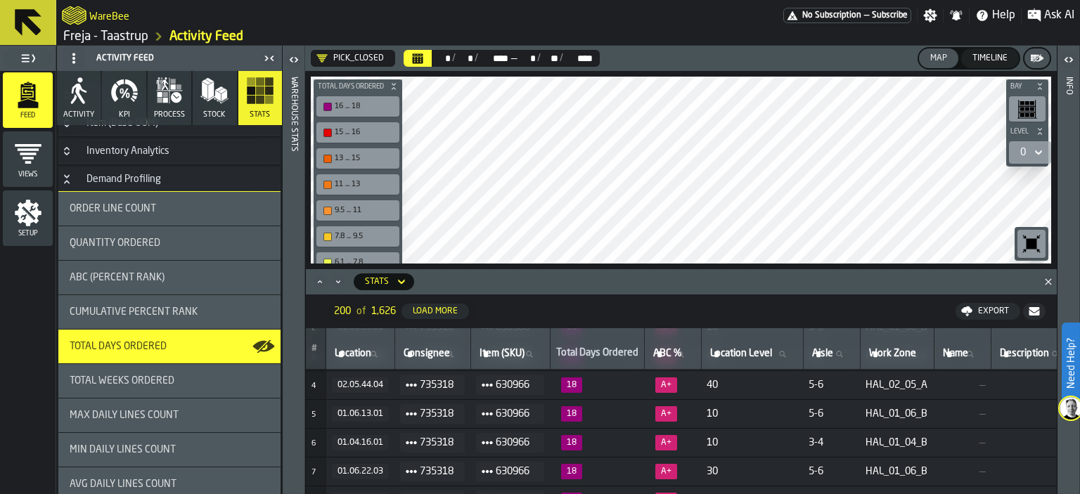
scroll to position [0, 0]
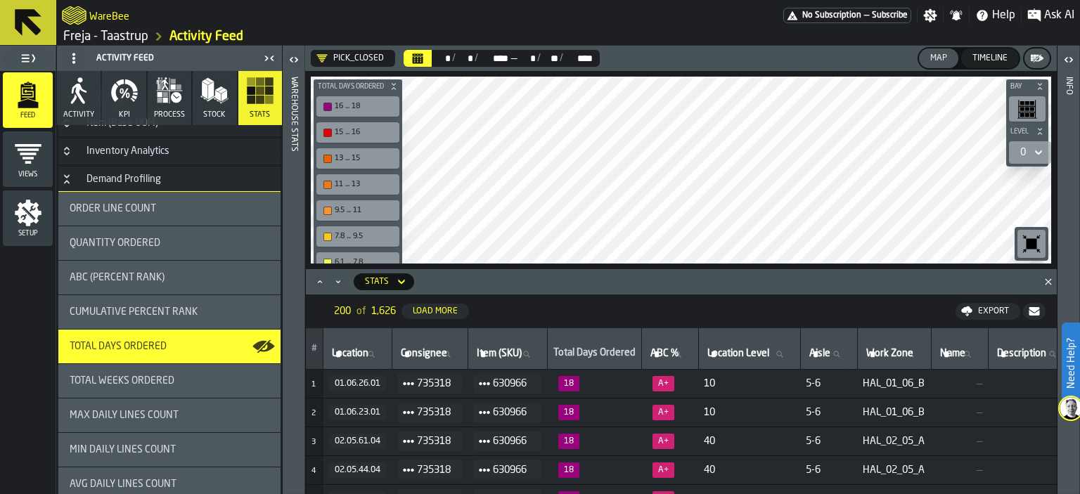
click at [980, 306] on div "Export" at bounding box center [987, 311] width 53 height 11
click at [980, 312] on span "Download (csv)" at bounding box center [981, 311] width 65 height 11
click at [673, 345] on label "ABC % ABC %" at bounding box center [670, 354] width 45 height 18
click at [673, 345] on input "ABC % ABC %" at bounding box center [670, 354] width 45 height 18
click at [669, 316] on nav "200 of 1,626 Load More Export" at bounding box center [681, 312] width 751 height 34
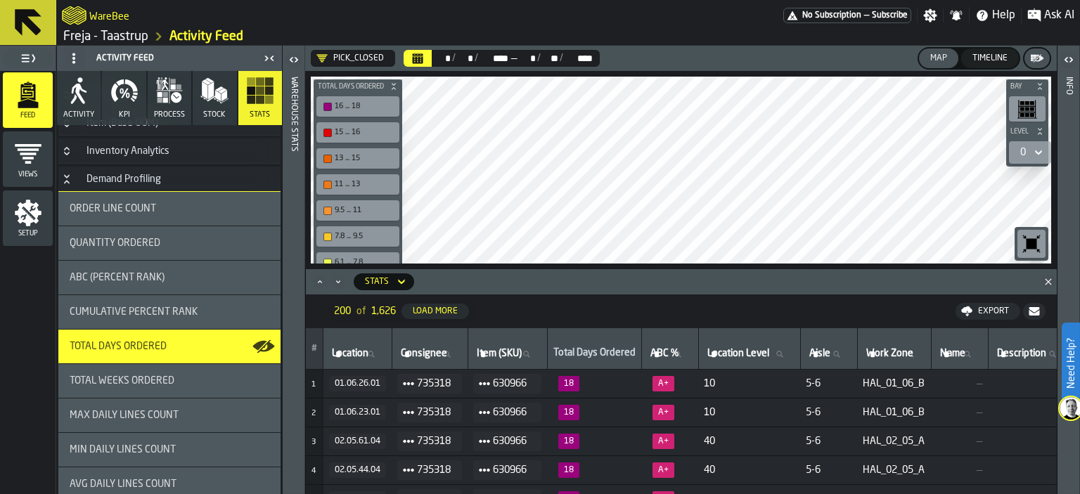
click at [451, 319] on button "Load More" at bounding box center [436, 311] width 68 height 15
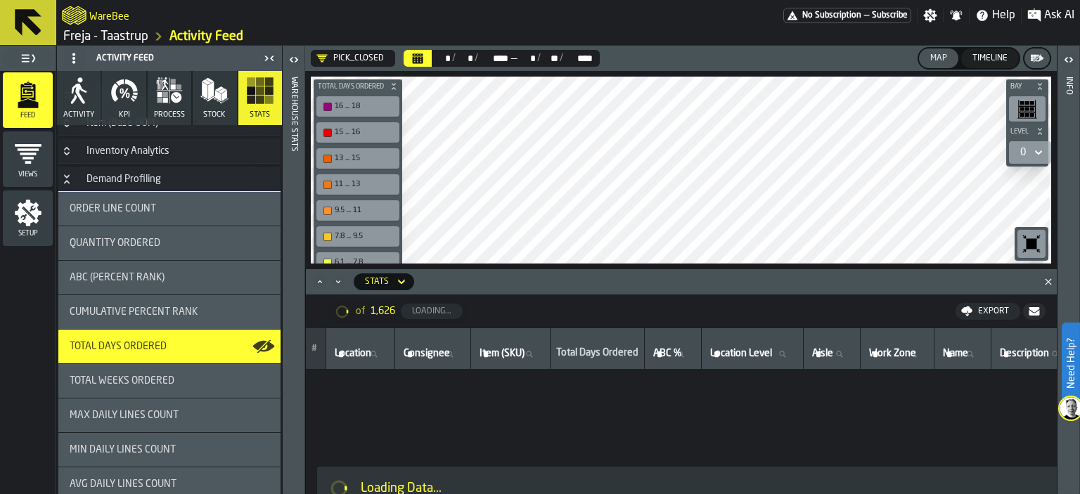
scroll to position [75, 0]
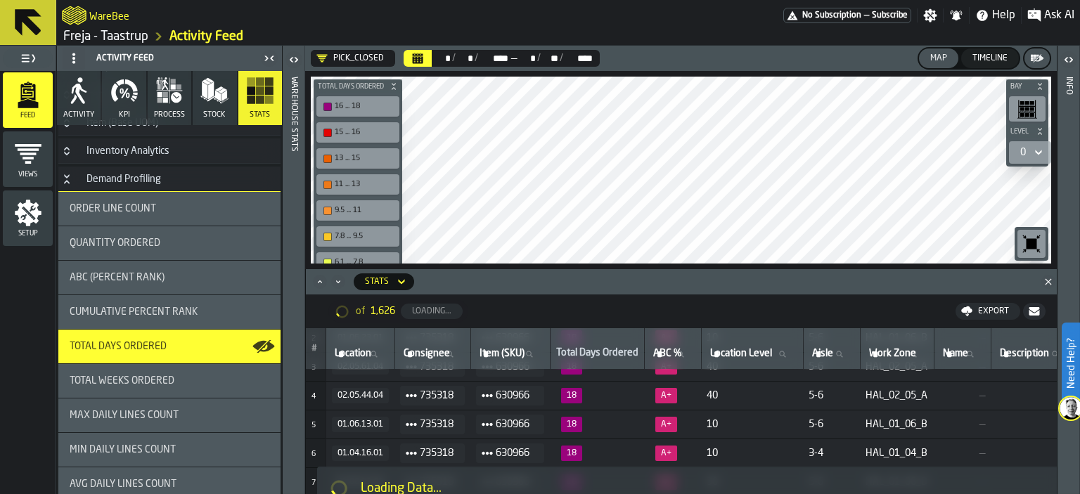
click at [524, 320] on nav "of 1,626 Loading... Export" at bounding box center [681, 312] width 751 height 34
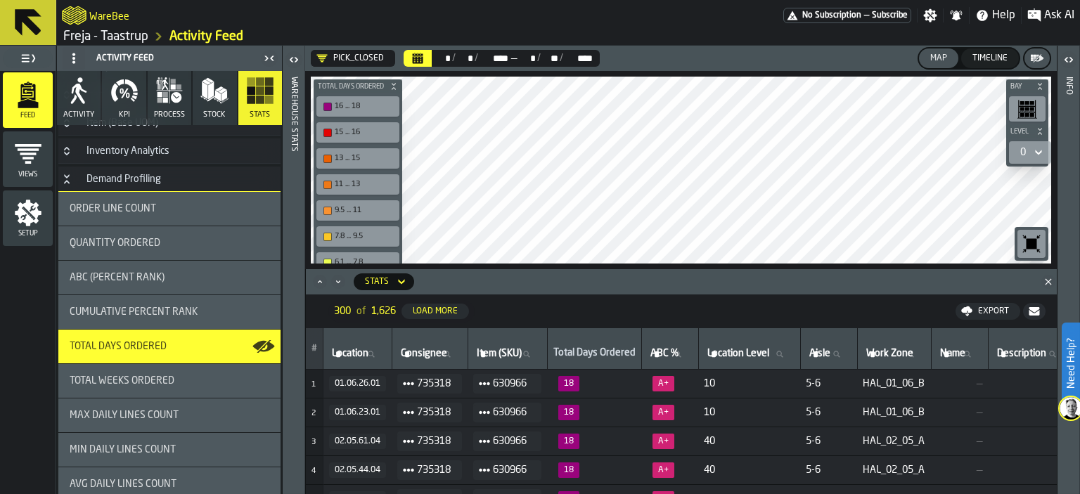
scroll to position [0, 0]
click at [979, 312] on div "Export" at bounding box center [994, 312] width 42 height 10
click at [972, 308] on span "Download (csv)" at bounding box center [981, 311] width 65 height 11
